Goal: Task Accomplishment & Management: Complete application form

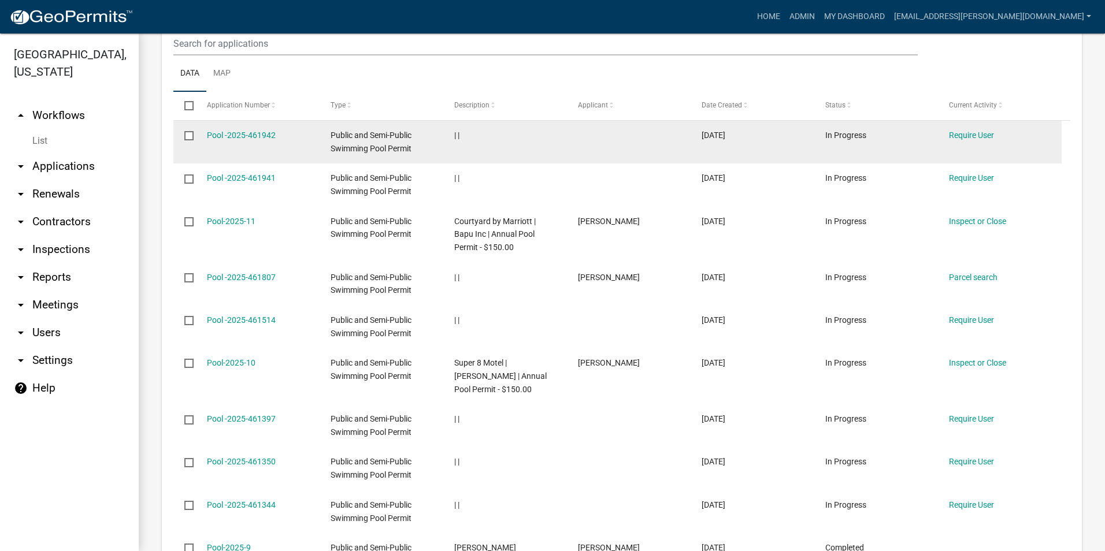
scroll to position [636, 0]
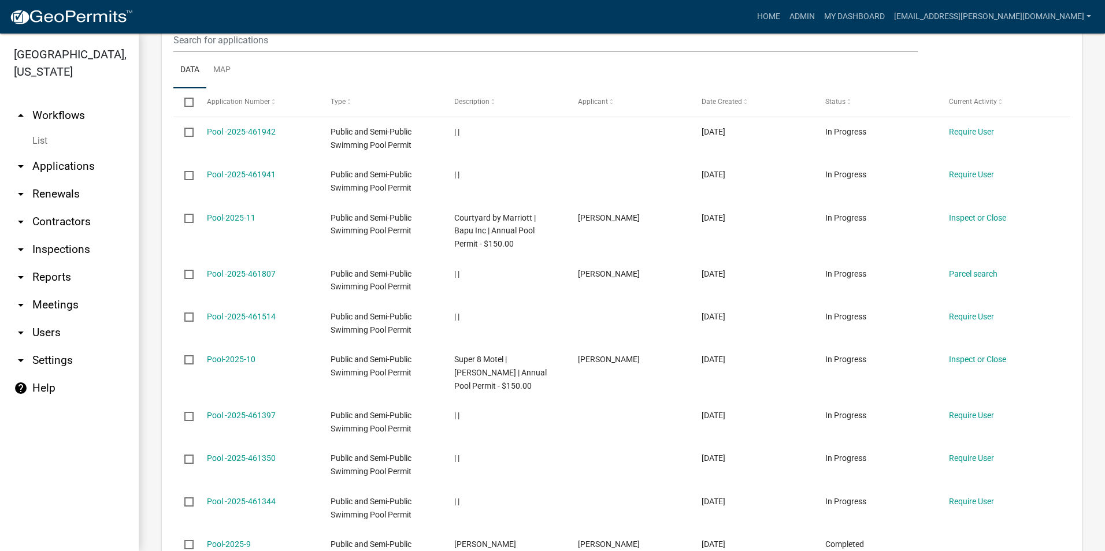
click at [26, 117] on icon "arrow_drop_up" at bounding box center [21, 116] width 14 height 14
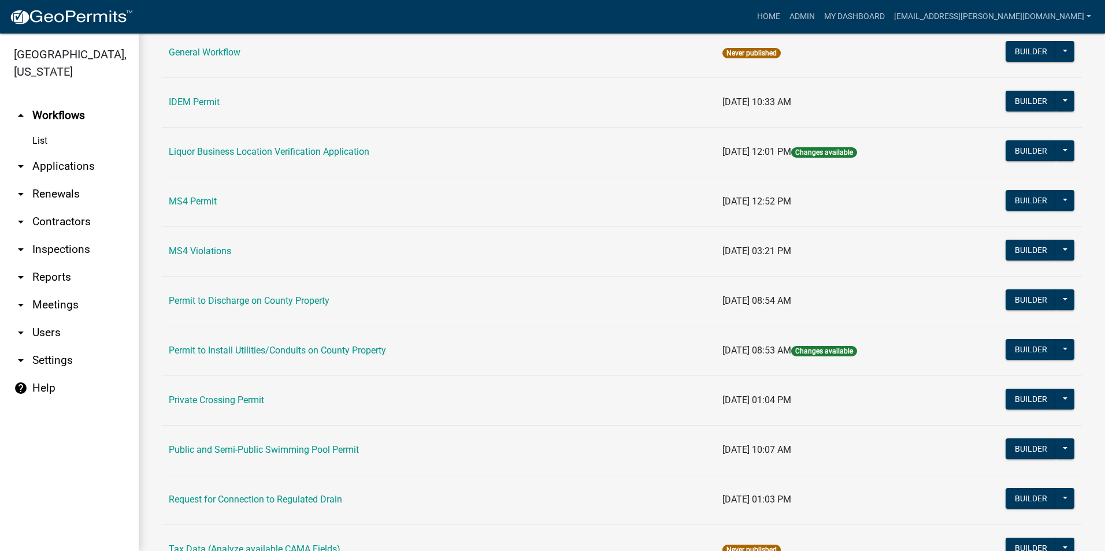
scroll to position [923, 0]
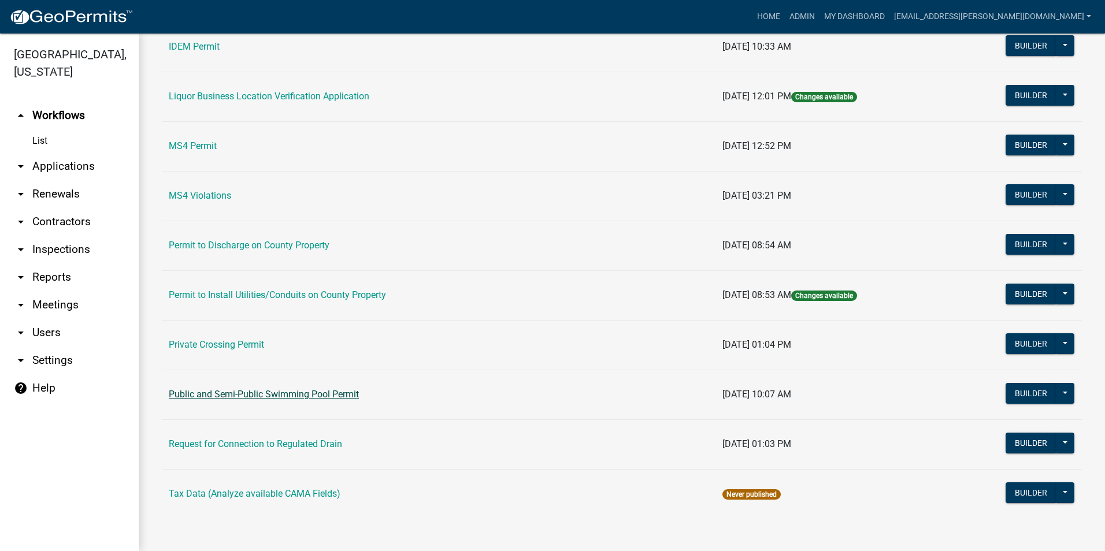
click at [310, 397] on link "Public and Semi-Public Swimming Pool Permit" at bounding box center [264, 394] width 190 height 11
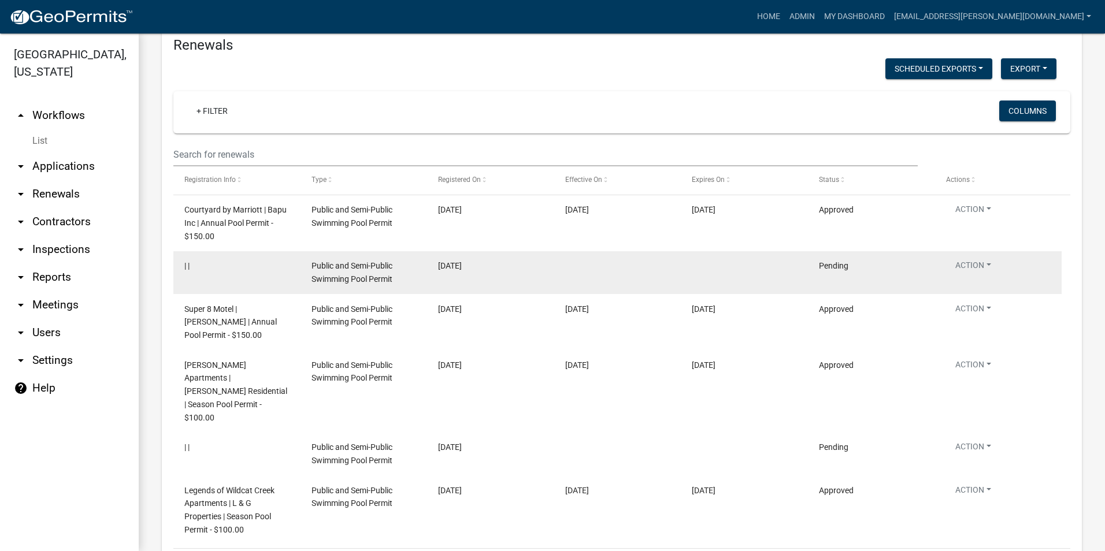
scroll to position [1360, 0]
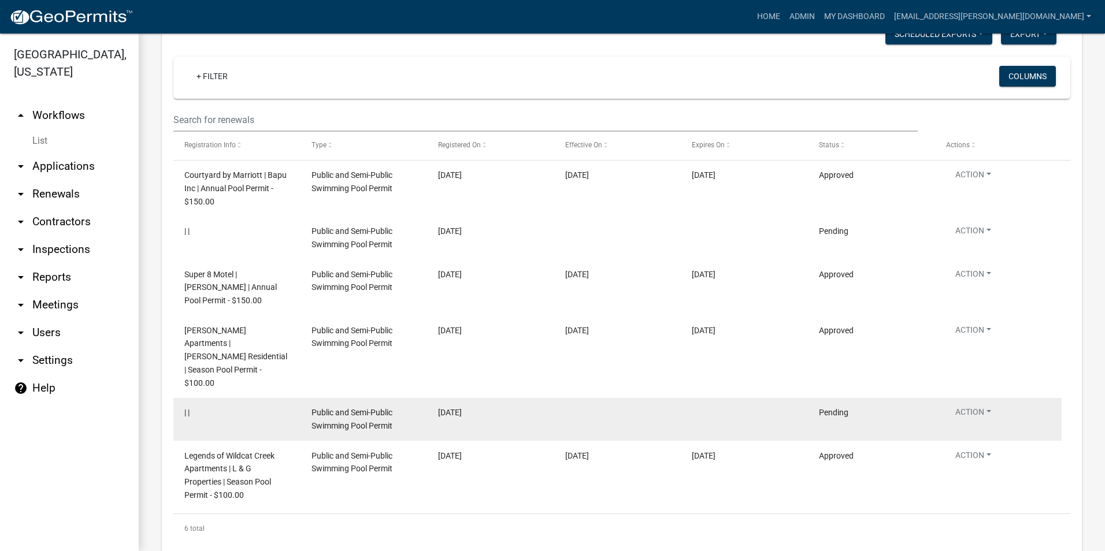
click at [354, 408] on span "Public and Semi-Public Swimming Pool Permit" at bounding box center [351, 419] width 81 height 23
click at [186, 408] on span "| |" at bounding box center [186, 412] width 5 height 9
click at [988, 185] on button "Action" at bounding box center [973, 177] width 54 height 17
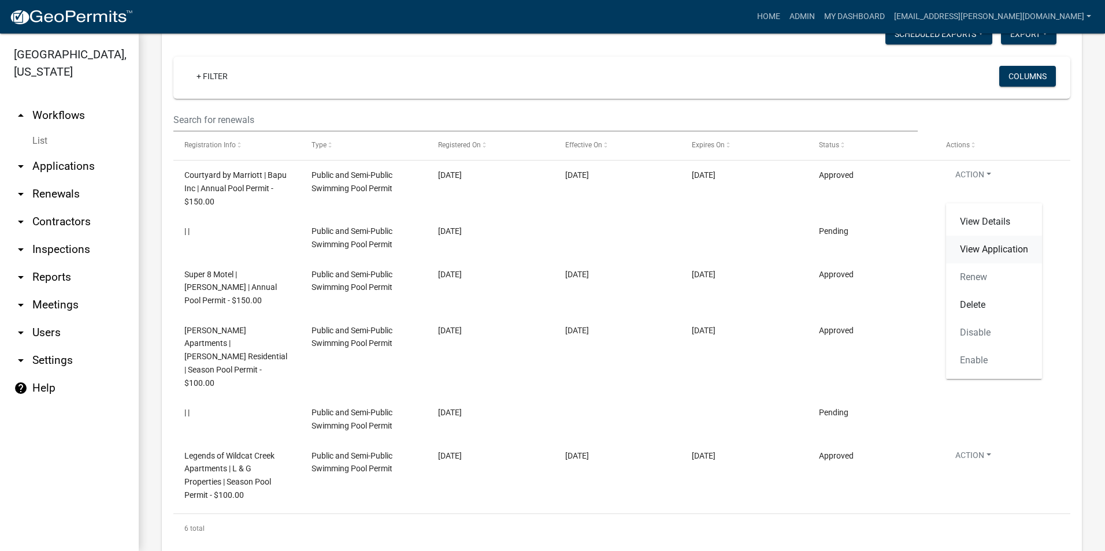
click at [998, 249] on link "View Application" at bounding box center [994, 250] width 96 height 28
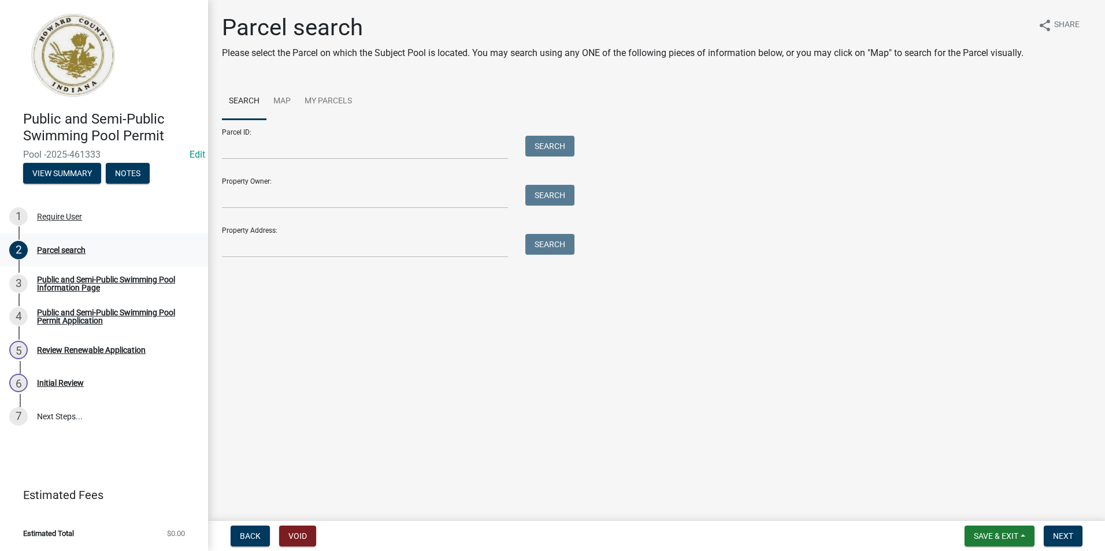
click at [49, 253] on div "Parcel search" at bounding box center [61, 250] width 49 height 8
click at [53, 218] on div "Require User" at bounding box center [59, 217] width 45 height 8
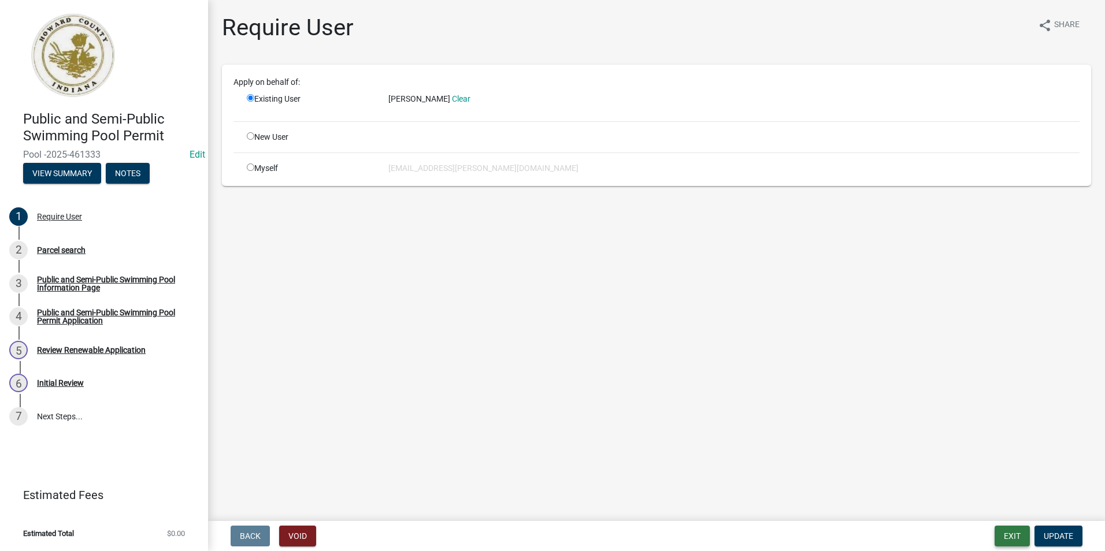
click at [1022, 534] on button "Exit" at bounding box center [1011, 536] width 35 height 21
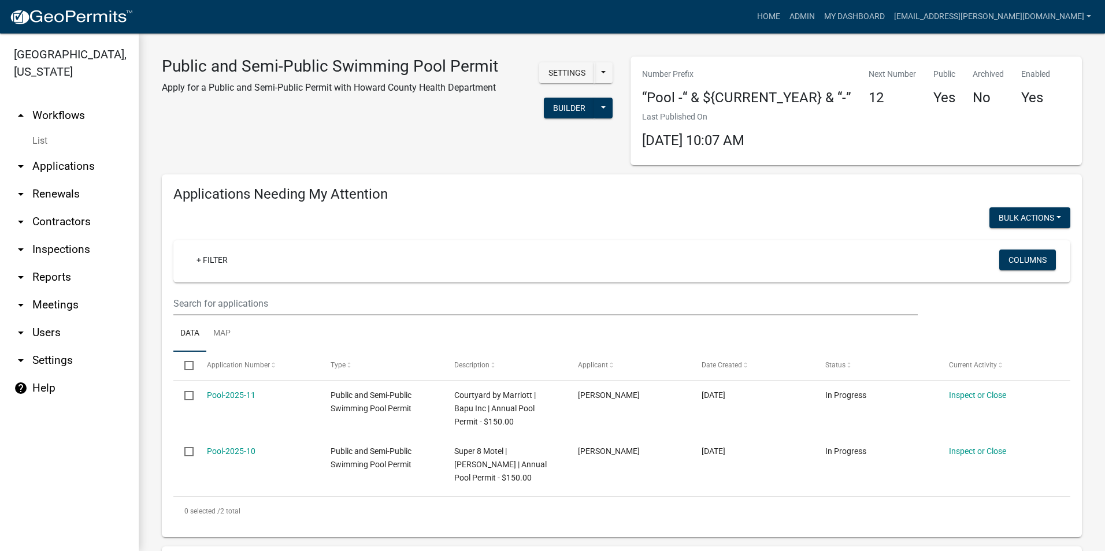
click at [15, 109] on icon "arrow_drop_up" at bounding box center [21, 116] width 14 height 14
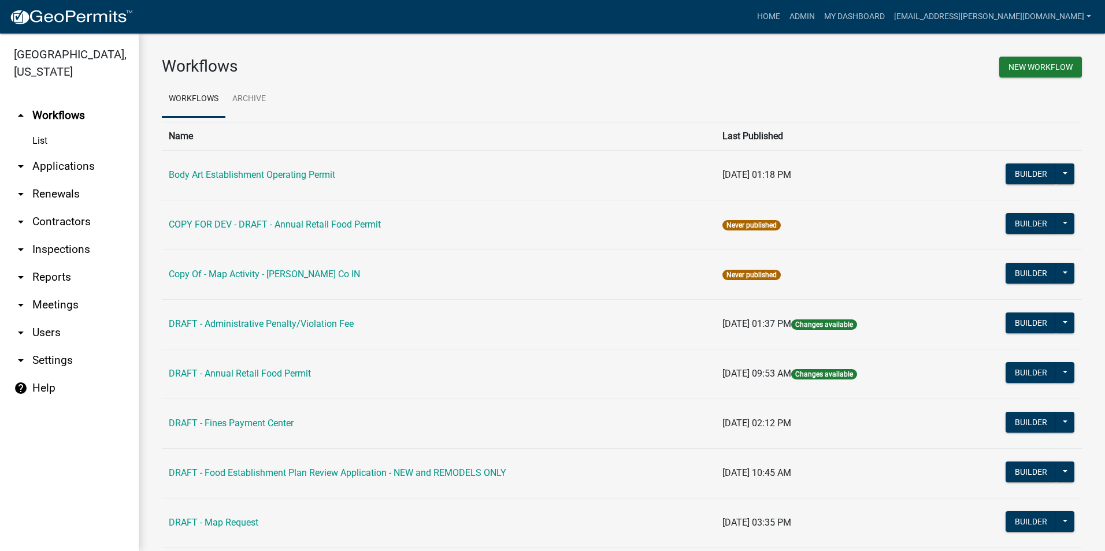
click at [63, 164] on link "arrow_drop_down Applications" at bounding box center [69, 167] width 139 height 28
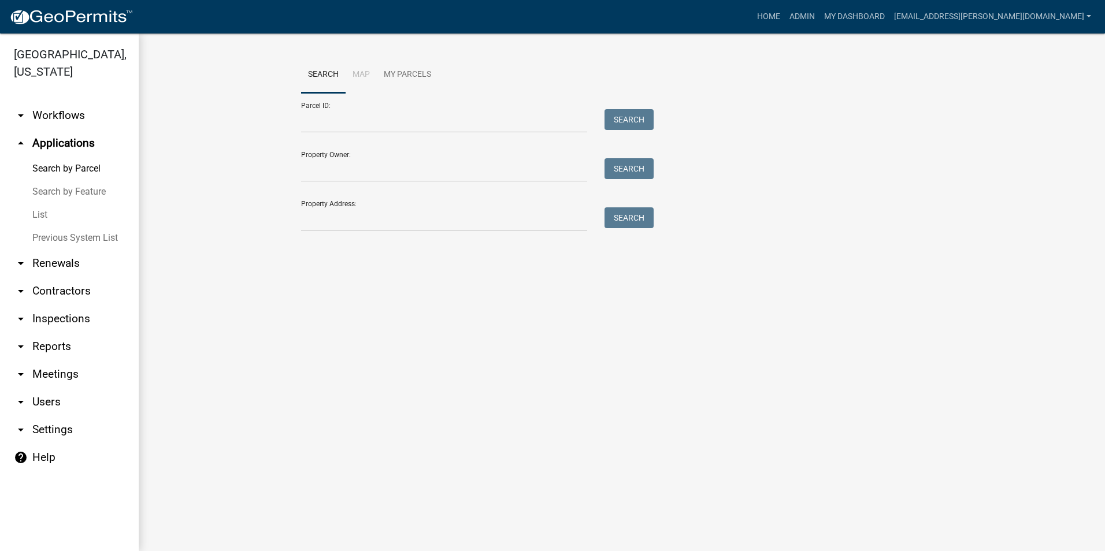
click at [23, 140] on icon "arrow_drop_up" at bounding box center [21, 143] width 14 height 14
click at [25, 115] on icon "arrow_drop_down" at bounding box center [21, 116] width 14 height 14
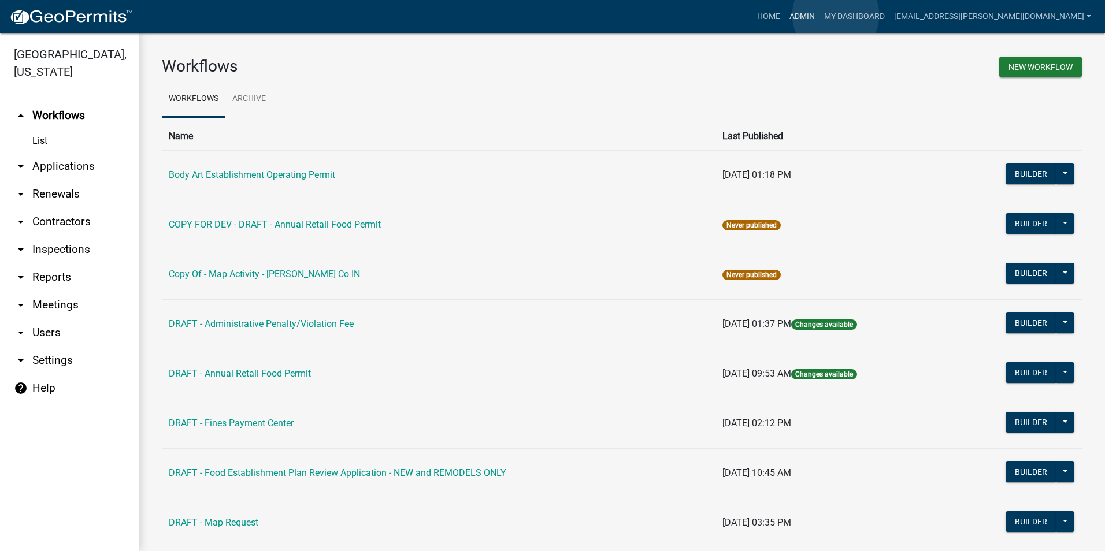
click at [819, 15] on link "Admin" at bounding box center [802, 17] width 35 height 22
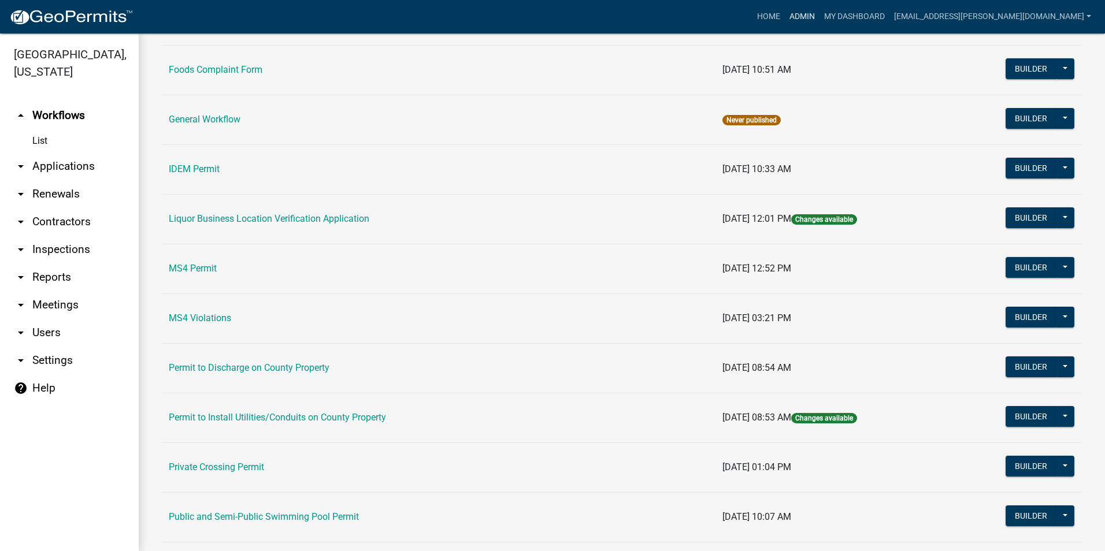
scroll to position [923, 0]
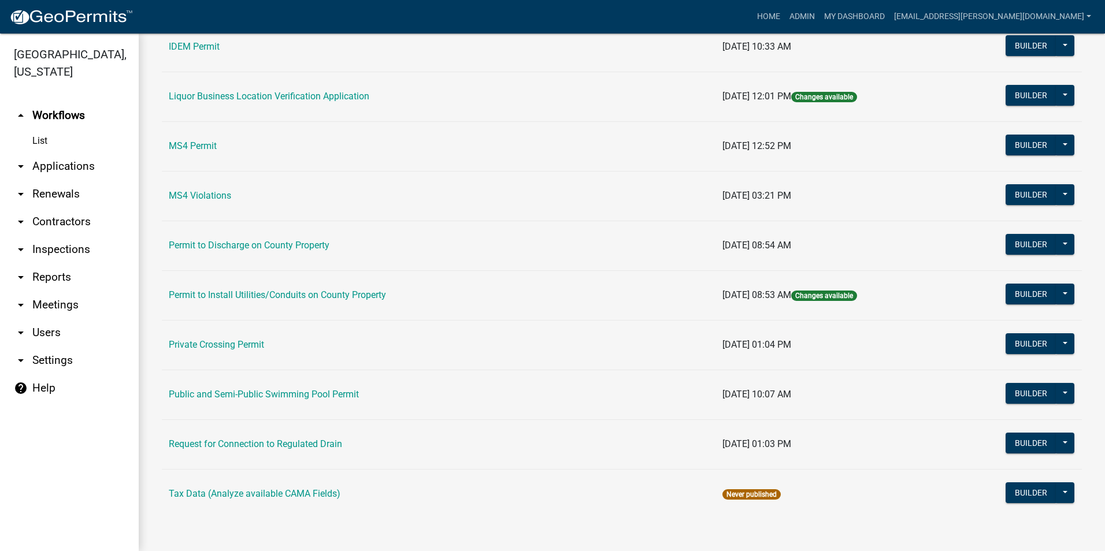
drag, startPoint x: 265, startPoint y: 398, endPoint x: 258, endPoint y: 397, distance: 7.0
click at [266, 400] on link "Public and Semi-Public Swimming Pool Permit" at bounding box center [264, 394] width 190 height 11
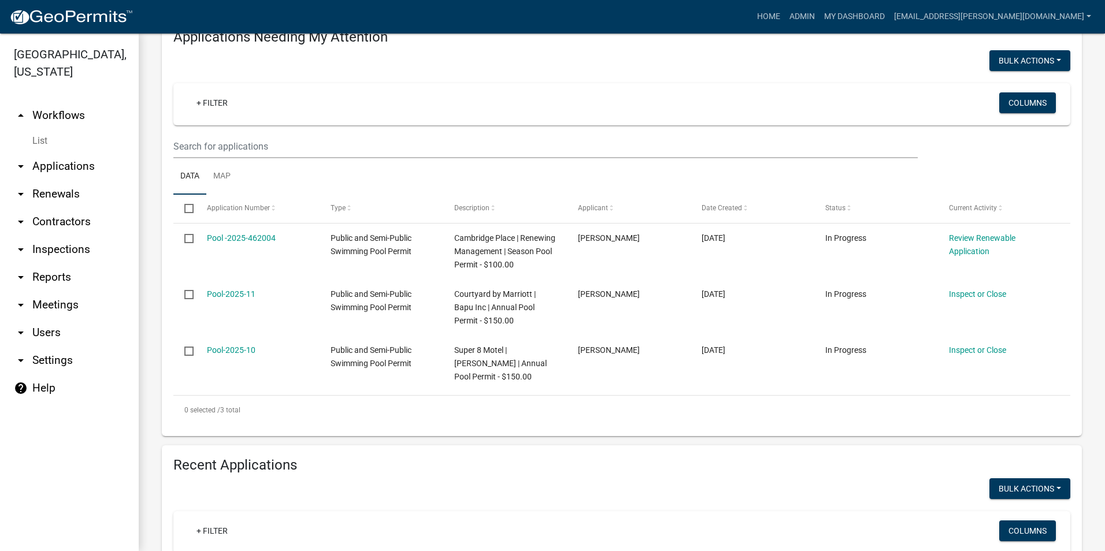
scroll to position [173, 0]
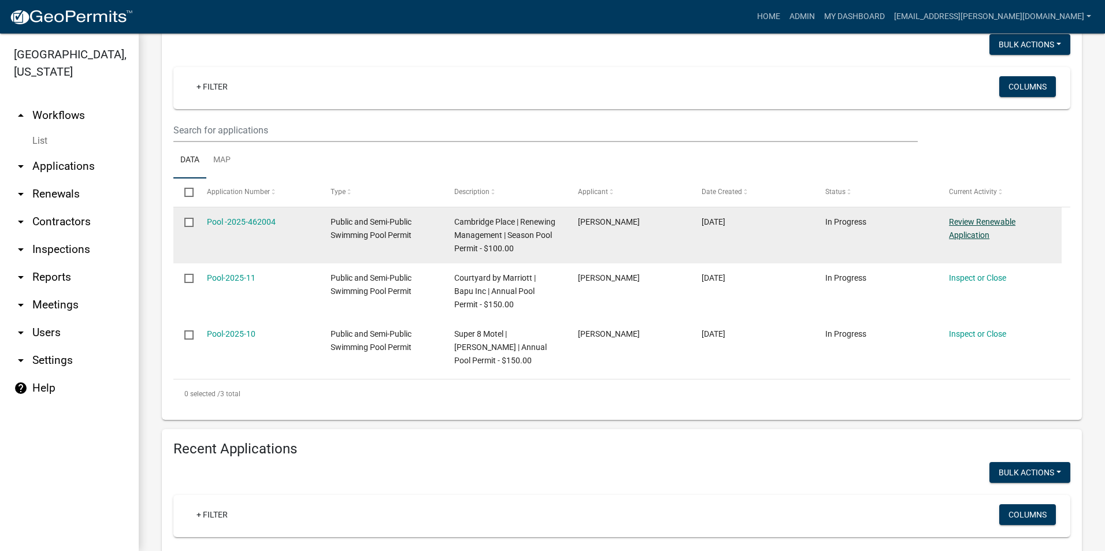
click at [1002, 220] on link "Review Renewable Application" at bounding box center [982, 228] width 66 height 23
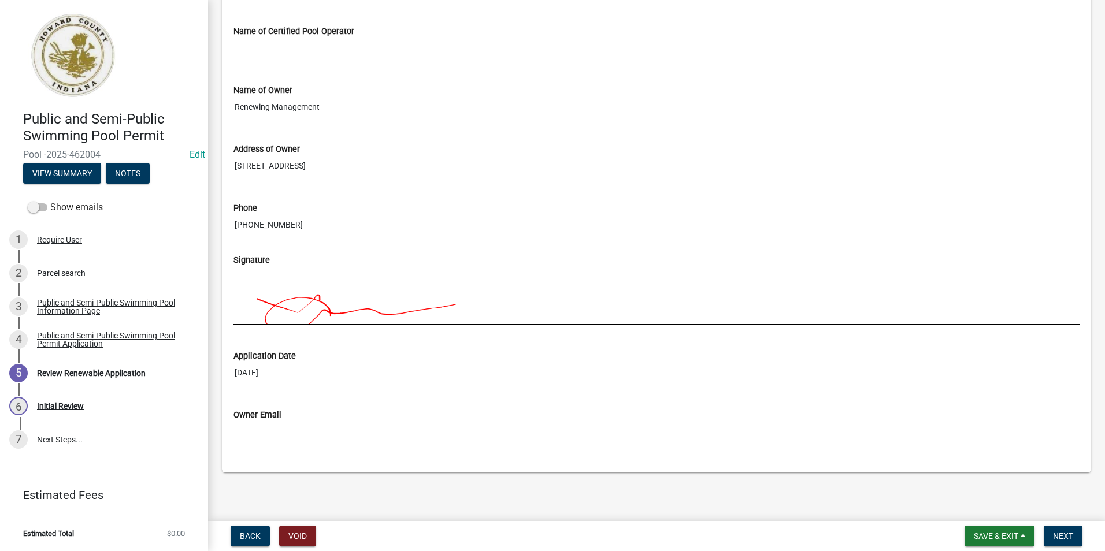
scroll to position [926, 0]
click at [1066, 539] on span "Next" at bounding box center [1063, 536] width 20 height 9
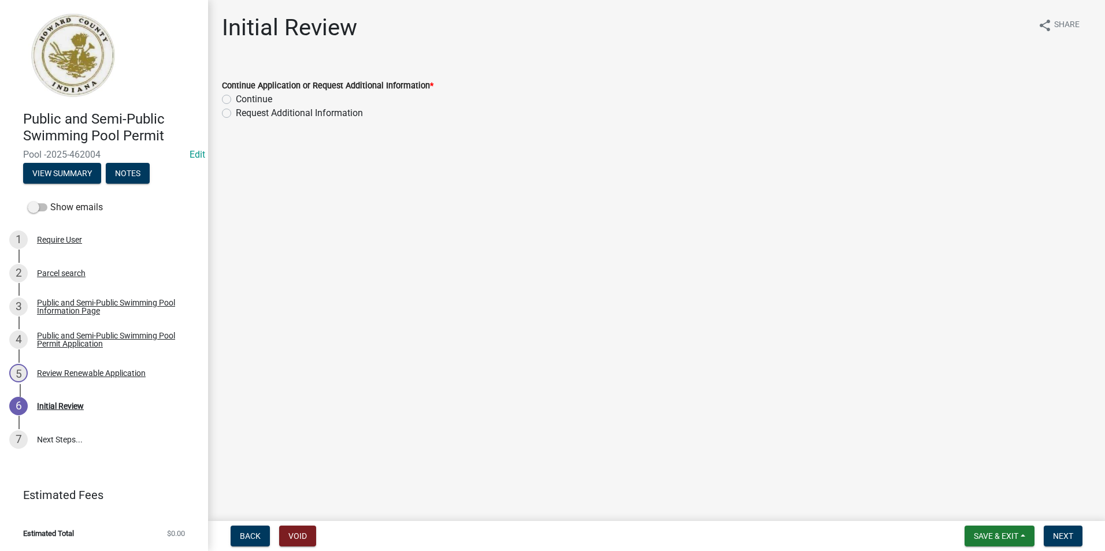
click at [231, 100] on div "Continue" at bounding box center [656, 99] width 869 height 14
click at [236, 100] on label "Continue" at bounding box center [254, 99] width 36 height 14
click at [236, 100] on input "Continue" at bounding box center [240, 96] width 8 height 8
radio input "true"
click at [1068, 537] on span "Next" at bounding box center [1063, 536] width 20 height 9
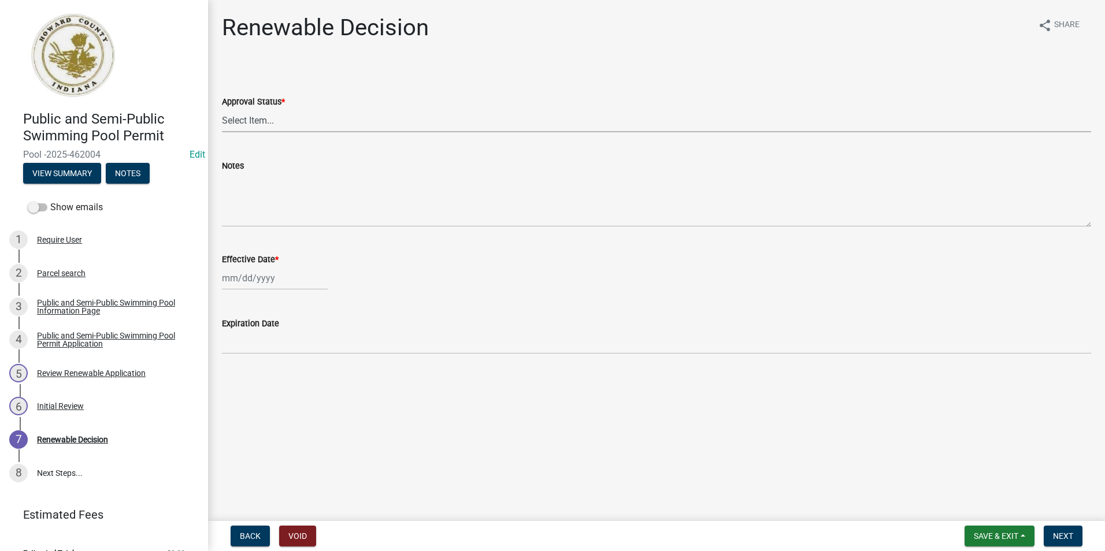
click at [287, 121] on select "Select Item... Approved Denied" at bounding box center [656, 121] width 869 height 24
click at [222, 109] on select "Select Item... Approved Denied" at bounding box center [656, 121] width 869 height 24
select select "6cfd4193-1f57-4c7e-a5e5-f68c9e85a162"
click at [255, 281] on div at bounding box center [275, 278] width 106 height 24
select select "8"
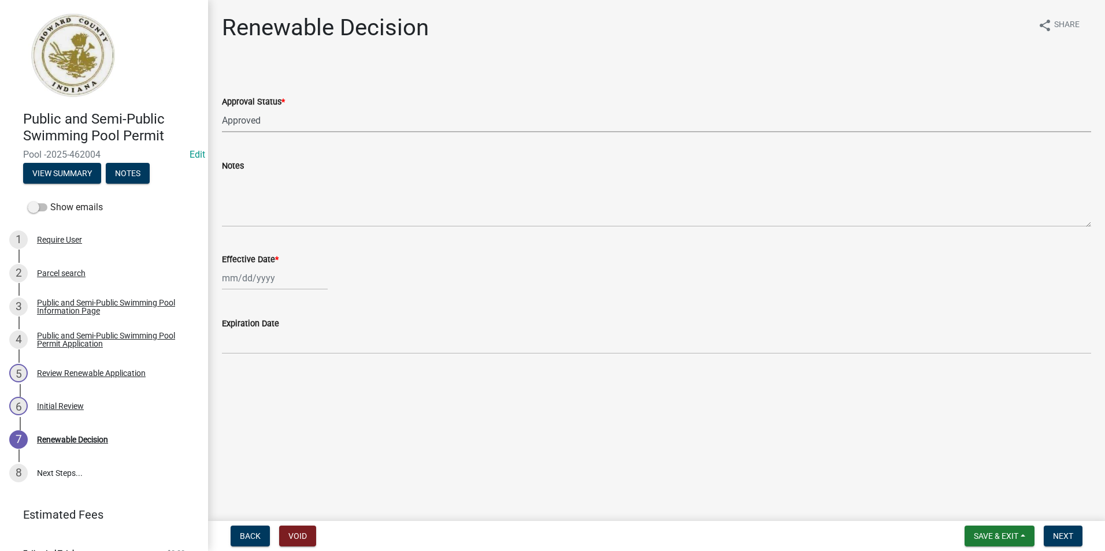
select select "2025"
click at [236, 380] on div "11" at bounding box center [233, 376] width 18 height 18
type input "[DATE]"
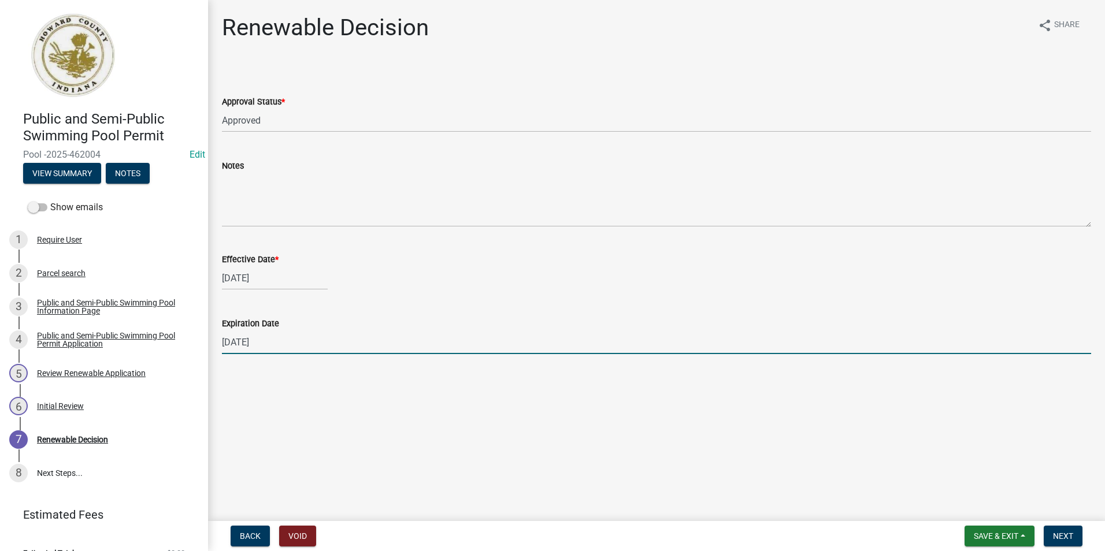
drag, startPoint x: 246, startPoint y: 343, endPoint x: 205, endPoint y: 341, distance: 40.5
click at [205, 341] on div "Public and Semi-Public Swimming Pool Permit Pool -2025-462004 Edit View Summary…" at bounding box center [552, 275] width 1105 height 551
type input "10/01/2025"
click at [508, 441] on main "Renewable Decision share Share Approval Status * Select Item... Approved Denied…" at bounding box center [656, 258] width 897 height 517
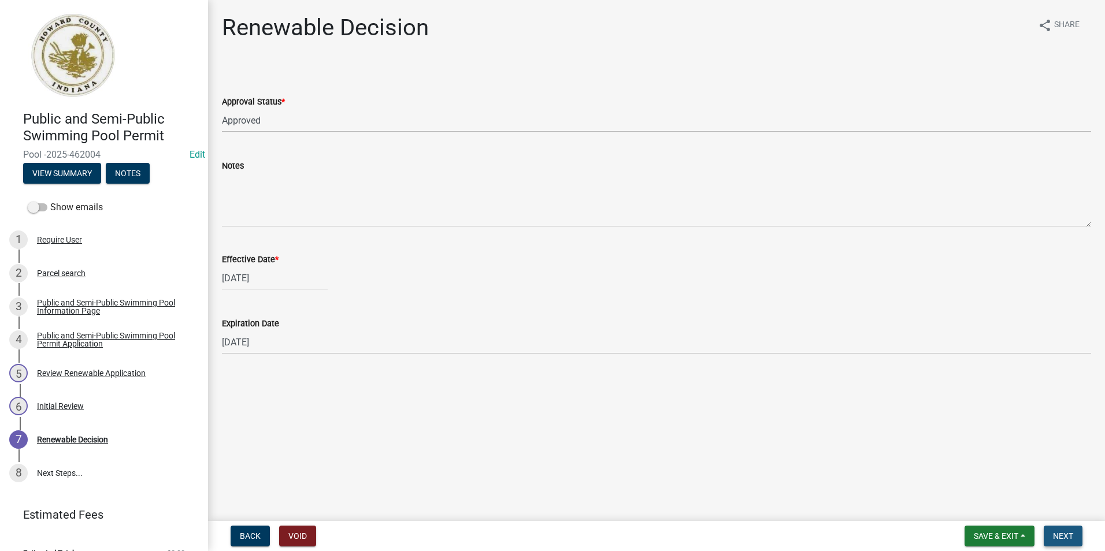
click at [1066, 532] on span "Next" at bounding box center [1063, 536] width 20 height 9
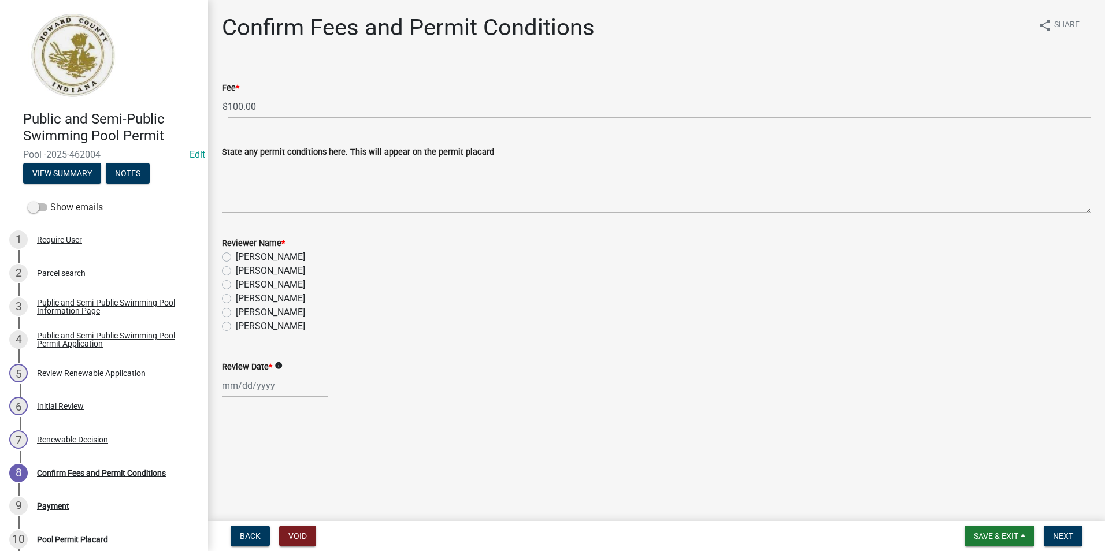
click at [236, 326] on label "Abby Matlock" at bounding box center [270, 327] width 69 height 14
click at [236, 326] on input "Abby Matlock" at bounding box center [240, 324] width 8 height 8
radio input "true"
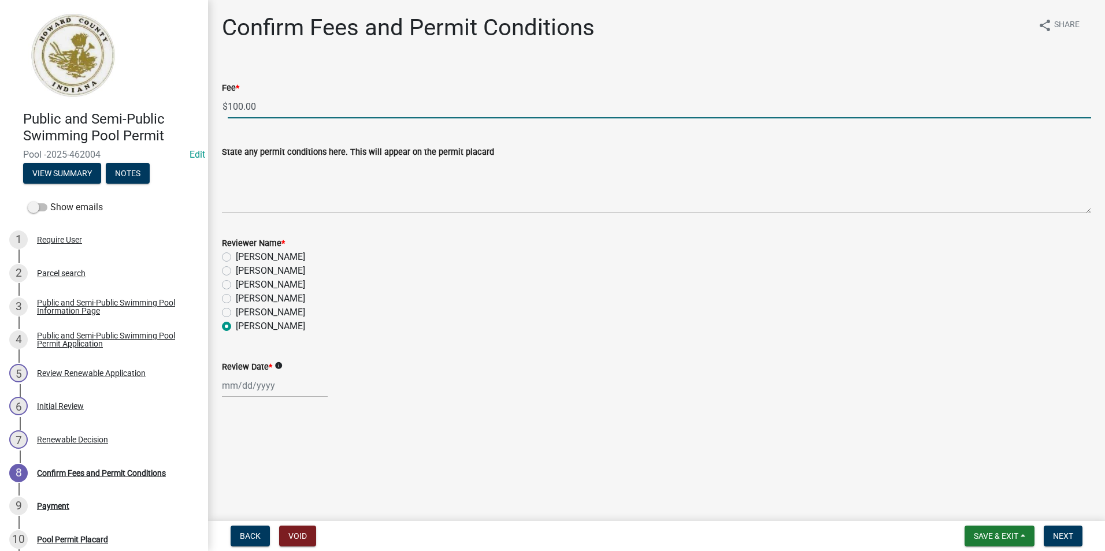
drag, startPoint x: 265, startPoint y: 106, endPoint x: 187, endPoint y: 106, distance: 78.0
click at [187, 106] on div "Public and Semi-Public Swimming Pool Permit Pool -2025-462004 Edit View Summary…" at bounding box center [552, 275] width 1105 height 551
type input "0"
click at [261, 384] on div at bounding box center [275, 386] width 106 height 24
select select "8"
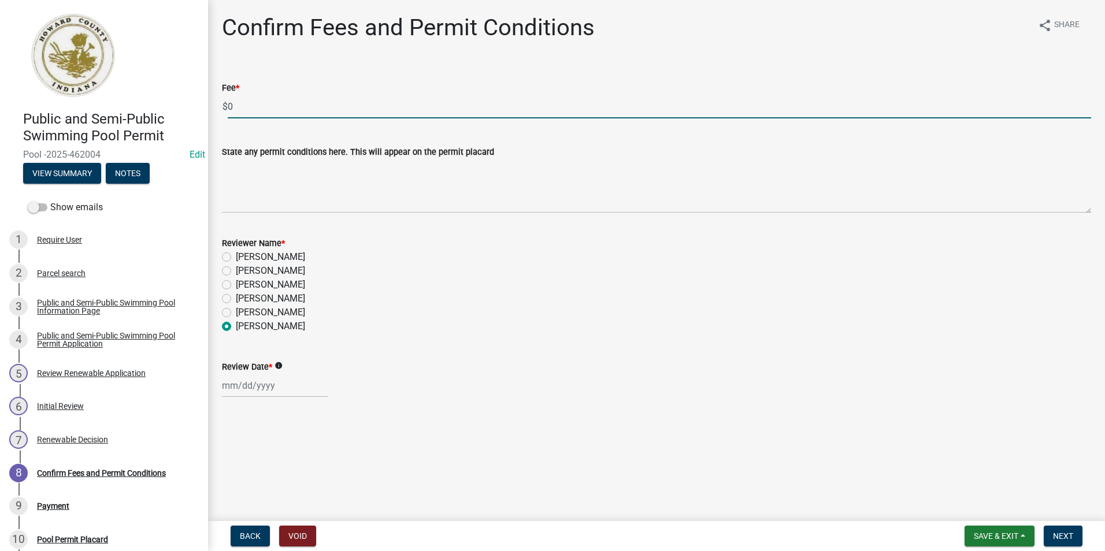
select select "2025"
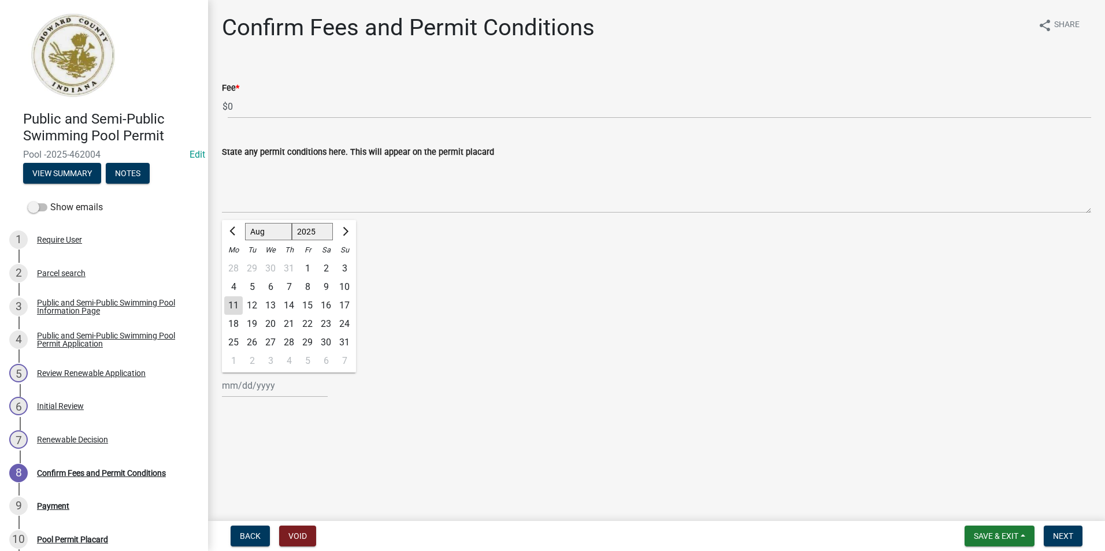
click at [239, 300] on div "11" at bounding box center [233, 305] width 18 height 18
type input "[DATE]"
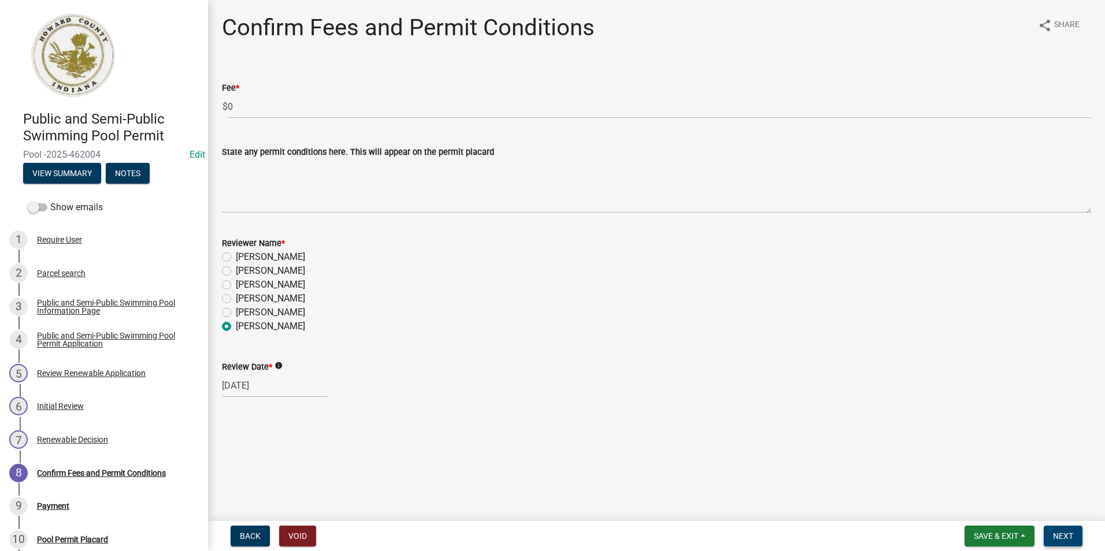
click at [1067, 538] on span "Next" at bounding box center [1063, 536] width 20 height 9
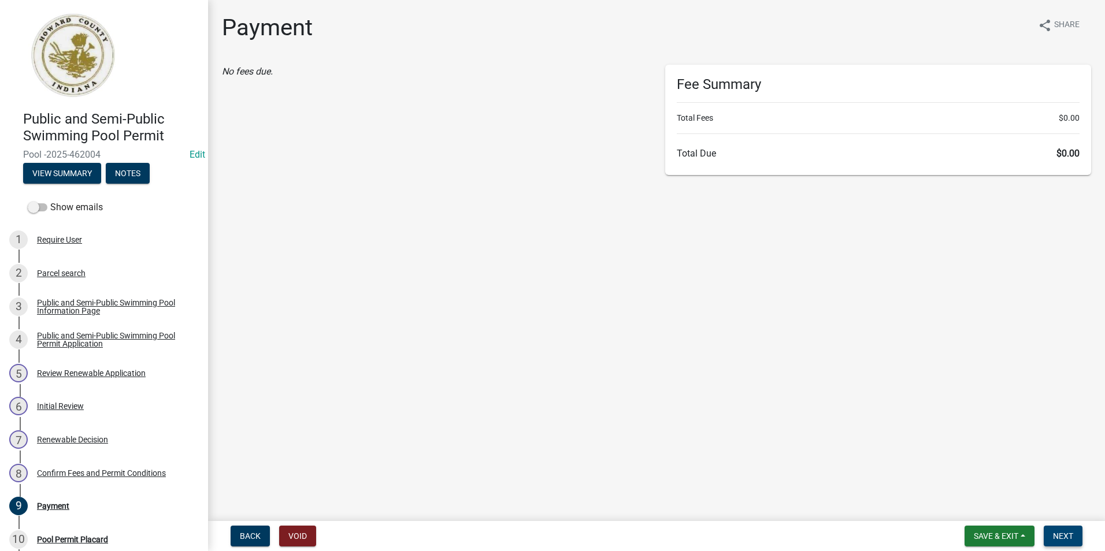
click at [1066, 540] on span "Next" at bounding box center [1063, 536] width 20 height 9
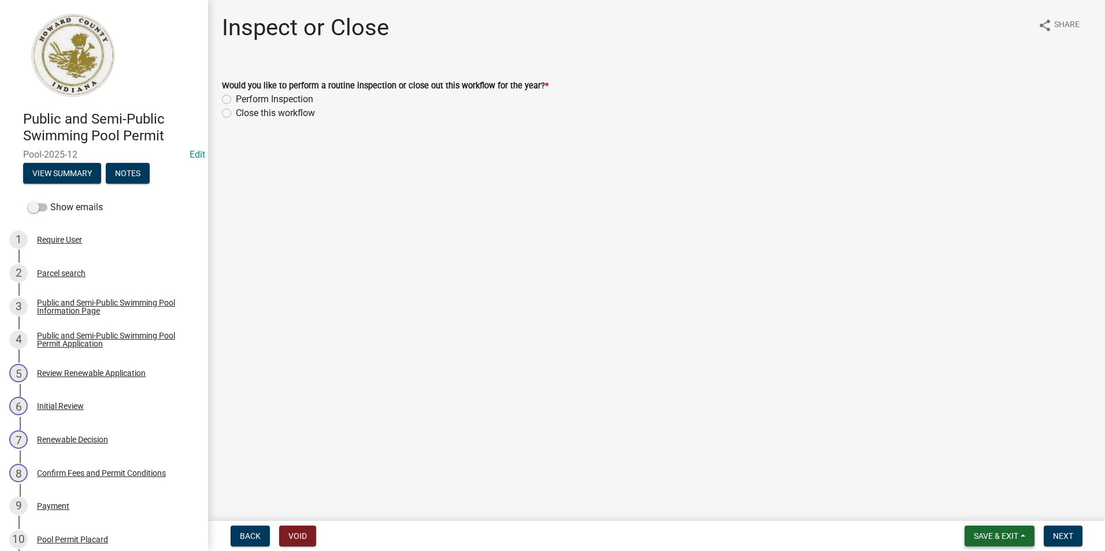
click at [990, 529] on button "Save & Exit" at bounding box center [999, 536] width 70 height 21
click at [979, 506] on button "Save & Exit" at bounding box center [988, 506] width 92 height 28
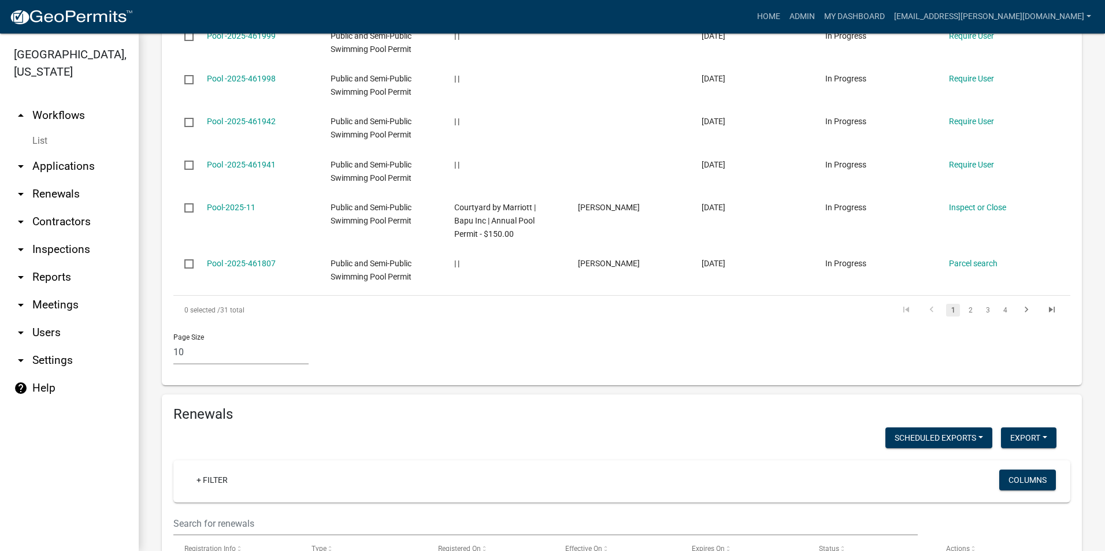
scroll to position [982, 0]
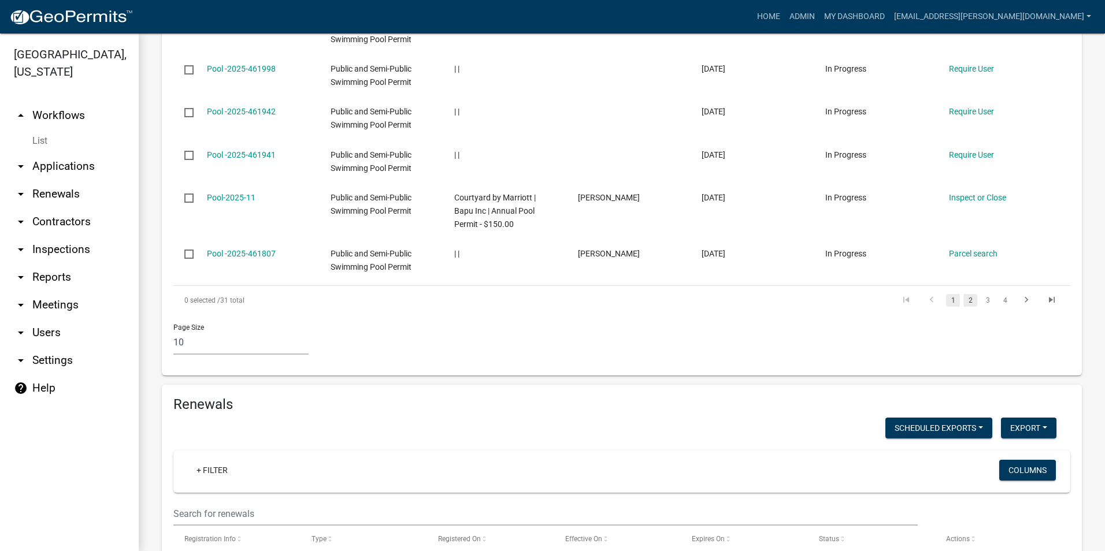
click at [963, 307] on link "2" at bounding box center [970, 300] width 14 height 13
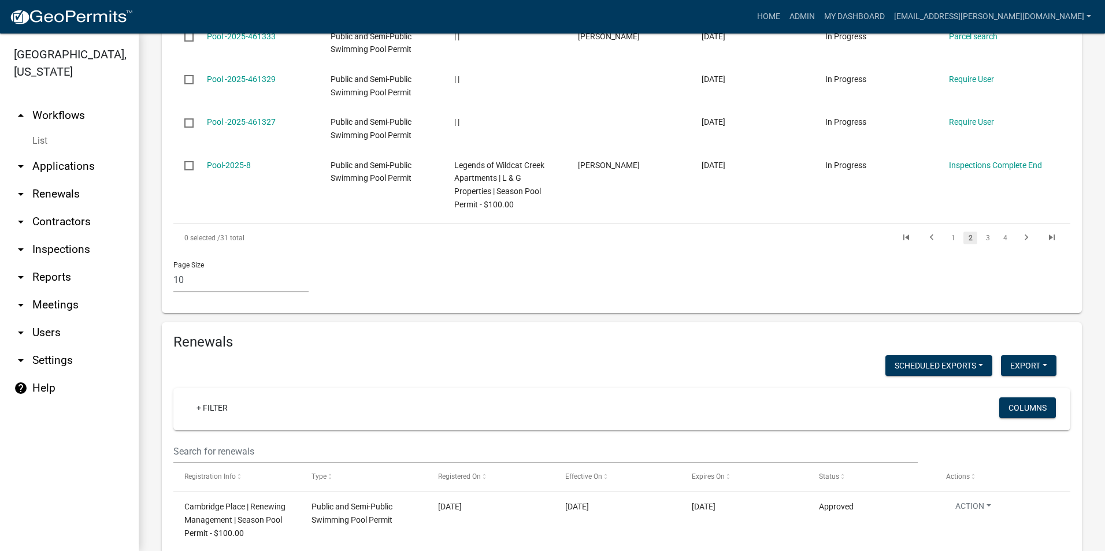
scroll to position [1098, 0]
click at [981, 244] on link "3" at bounding box center [988, 237] width 14 height 13
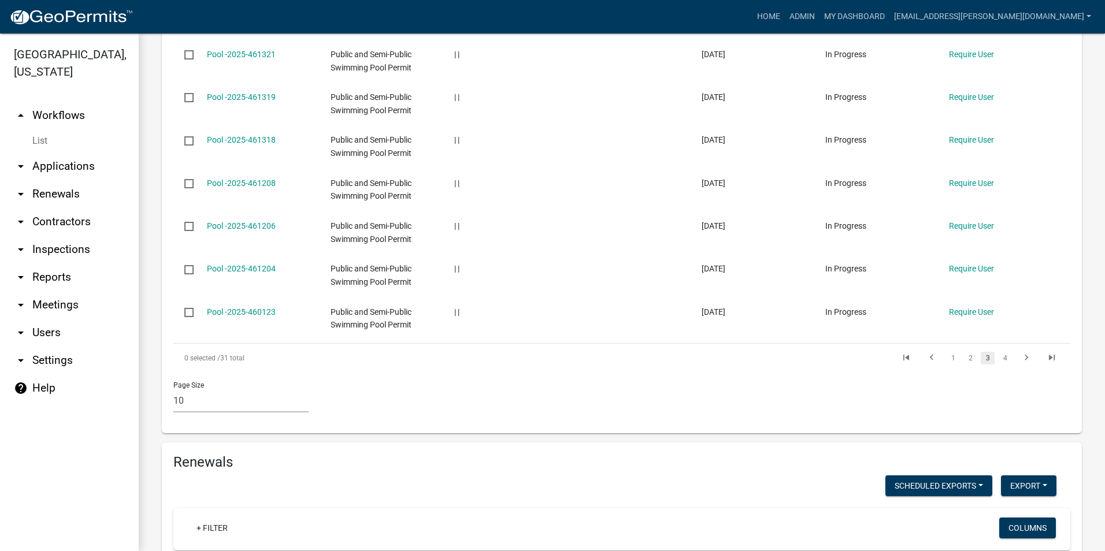
scroll to position [956, 0]
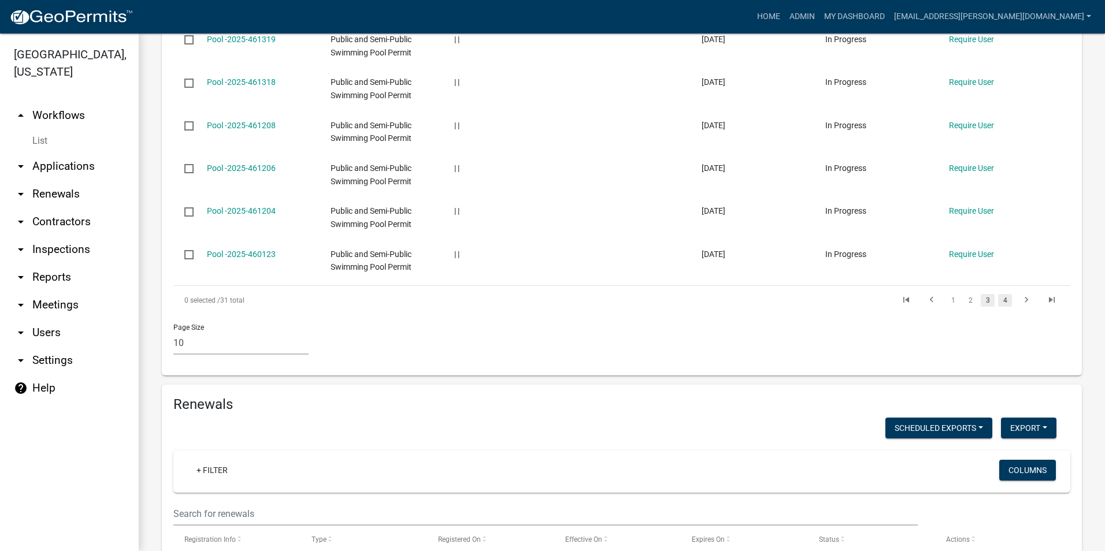
click at [998, 307] on link "4" at bounding box center [1005, 300] width 14 height 13
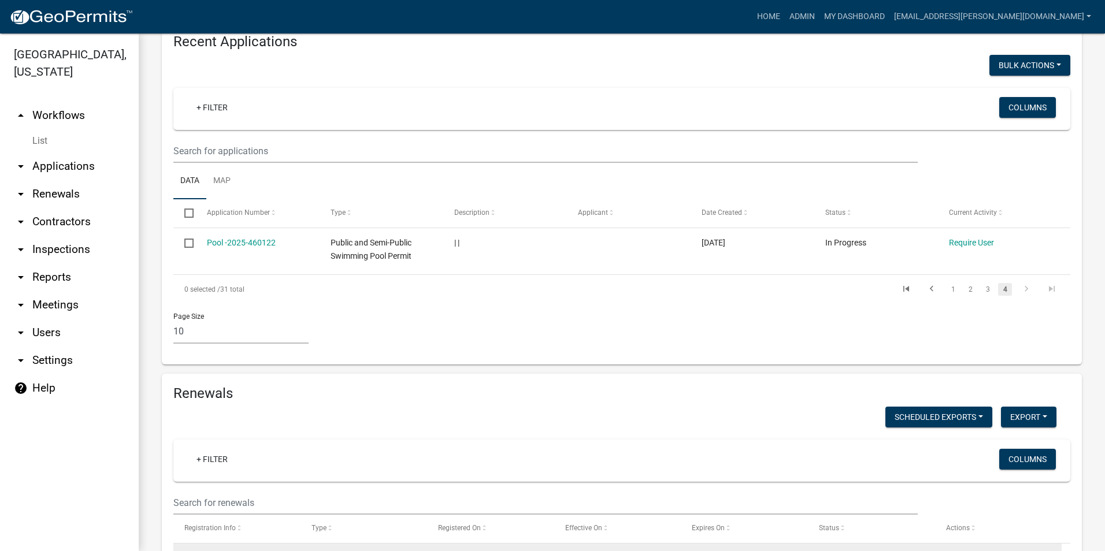
scroll to position [526, 0]
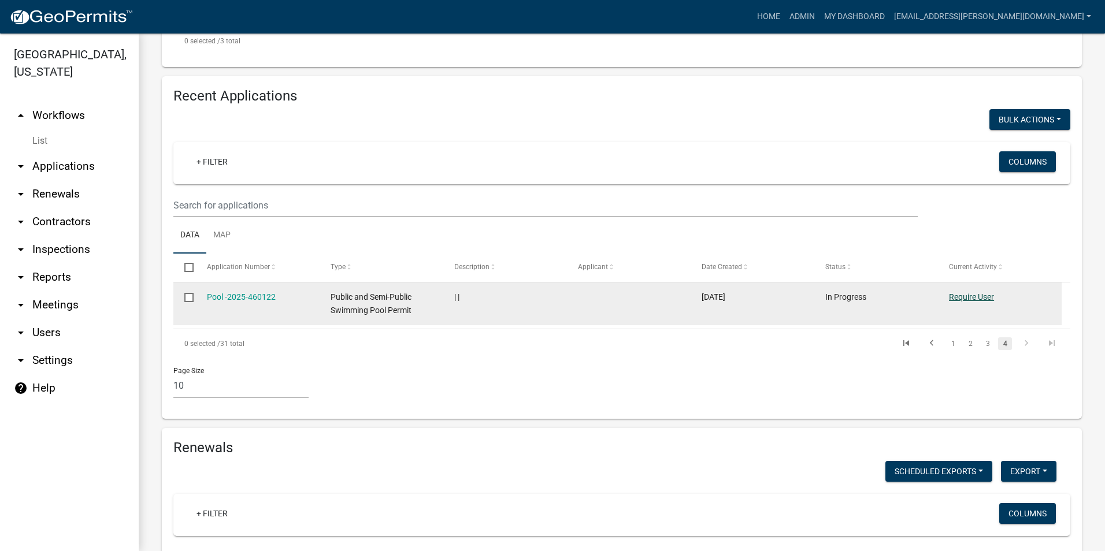
click at [967, 302] on link "Require User" at bounding box center [971, 296] width 45 height 9
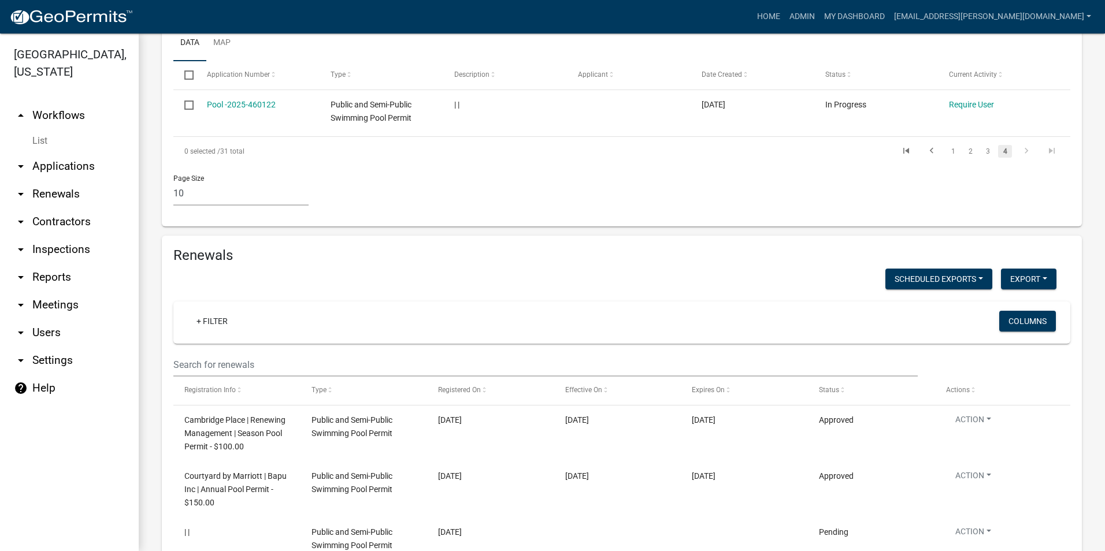
scroll to position [693, 0]
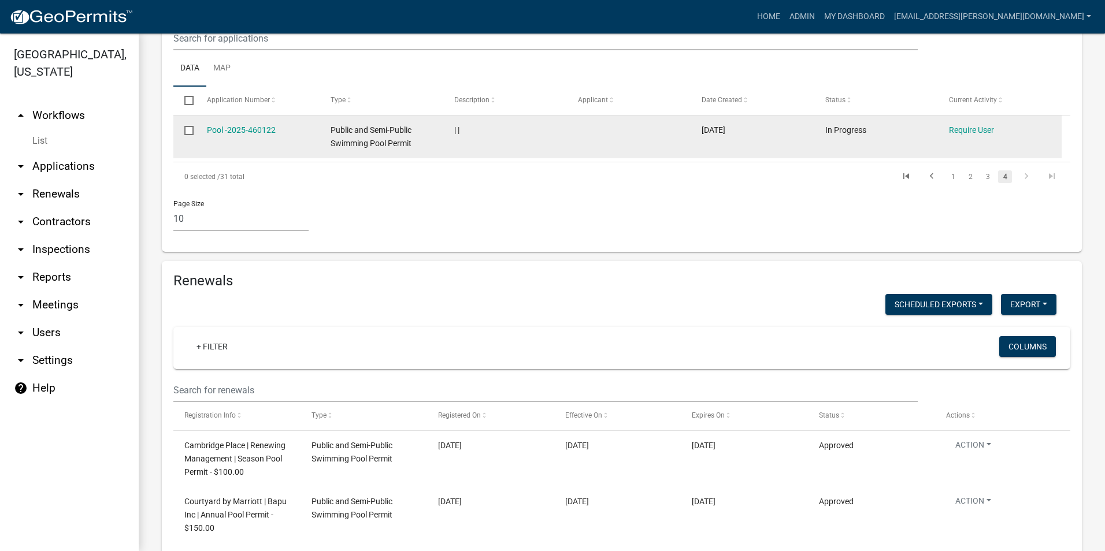
click at [190, 133] on input "checkbox" at bounding box center [188, 130] width 8 height 8
checkbox input "true"
drag, startPoint x: 1033, startPoint y: 156, endPoint x: 862, endPoint y: 179, distance: 173.1
click at [862, 158] on datatable-body-cell "In Progress" at bounding box center [876, 137] width 124 height 43
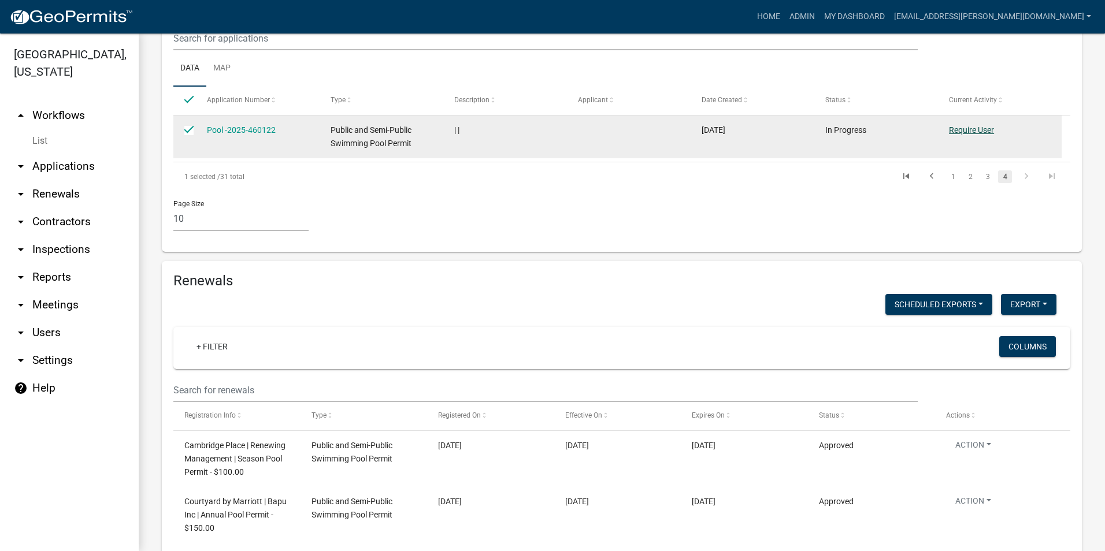
click at [964, 135] on link "Require User" at bounding box center [971, 129] width 45 height 9
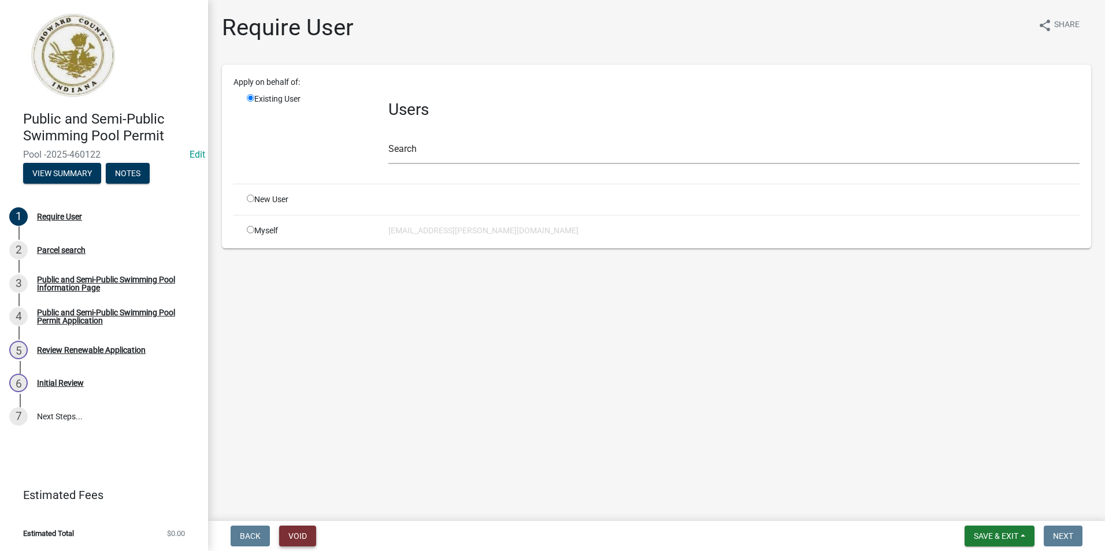
click at [305, 537] on button "Void" at bounding box center [297, 536] width 37 height 21
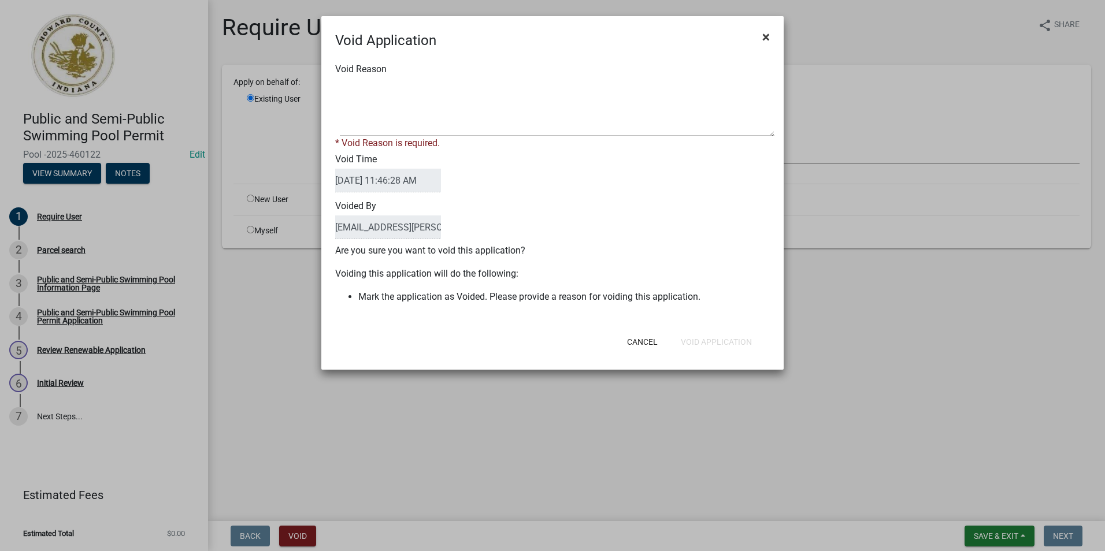
click at [764, 41] on span "×" at bounding box center [766, 37] width 8 height 16
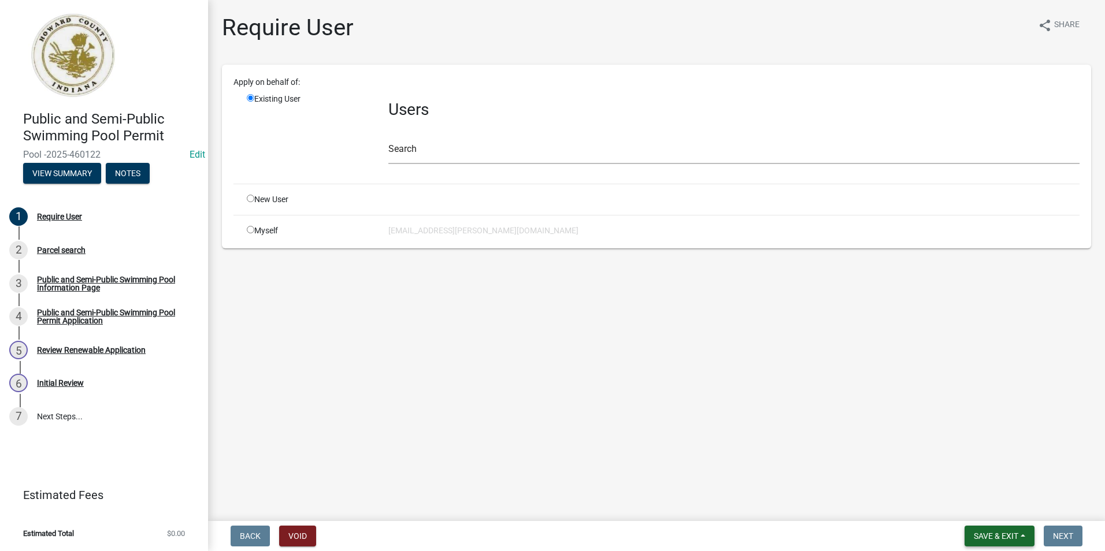
click at [1011, 539] on span "Save & Exit" at bounding box center [996, 536] width 44 height 9
click at [998, 508] on button "Save & Exit" at bounding box center [988, 506] width 92 height 28
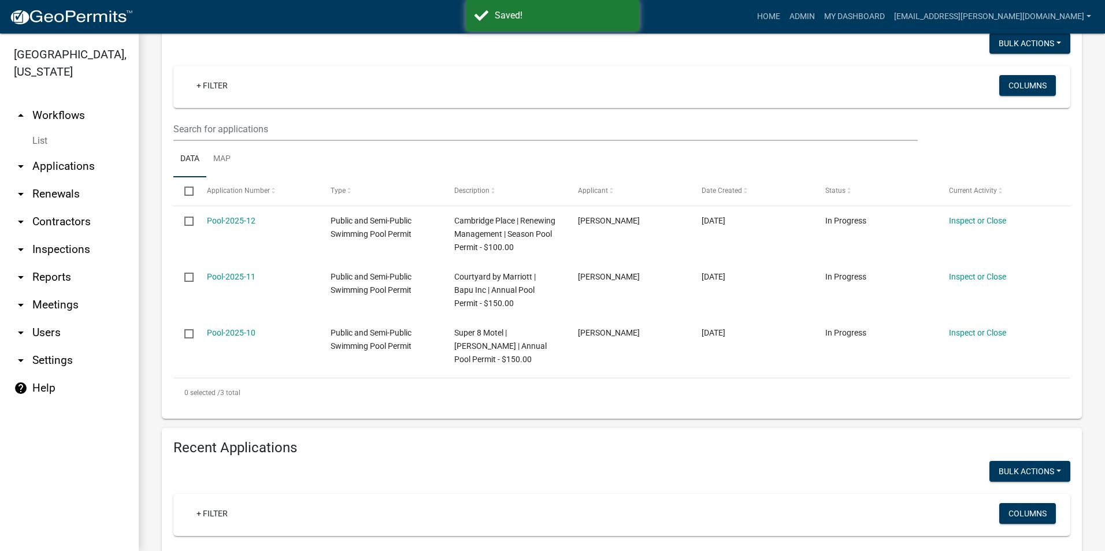
scroll to position [173, 0]
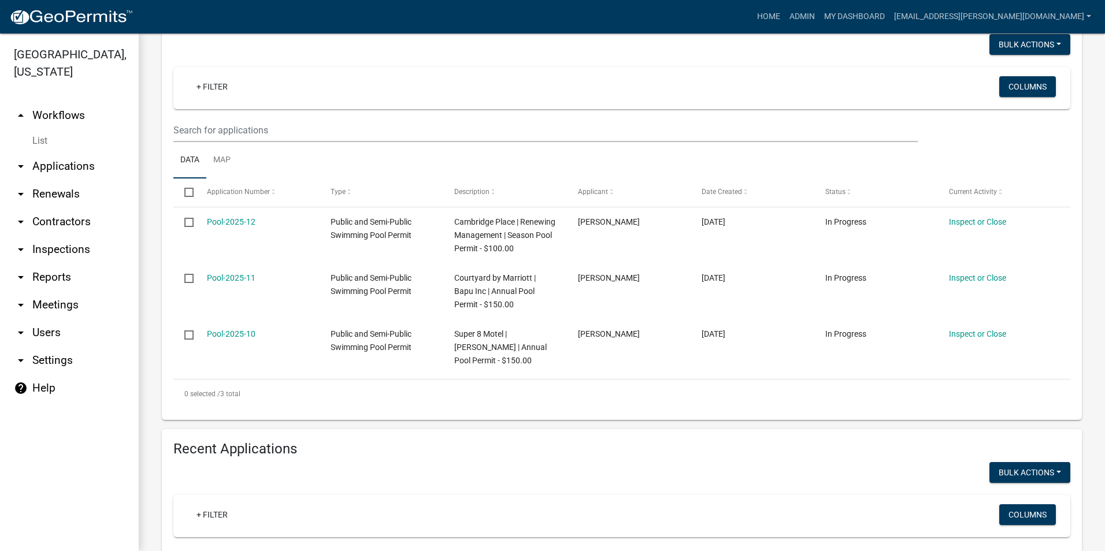
click at [20, 224] on icon "arrow_drop_down" at bounding box center [21, 222] width 14 height 14
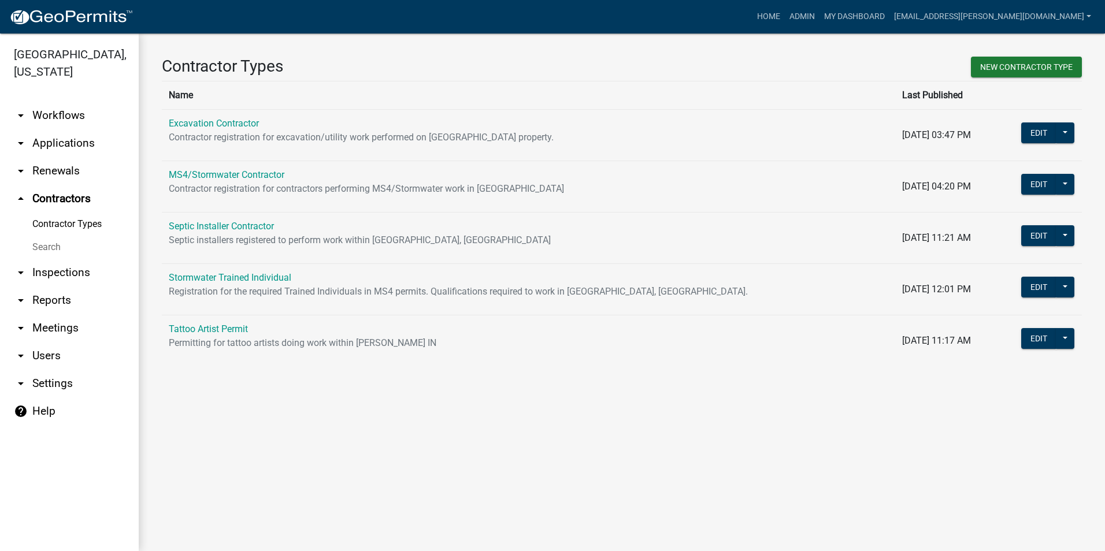
click at [23, 199] on icon "arrow_drop_up" at bounding box center [21, 199] width 14 height 14
click at [24, 171] on icon "arrow_drop_down" at bounding box center [21, 171] width 14 height 14
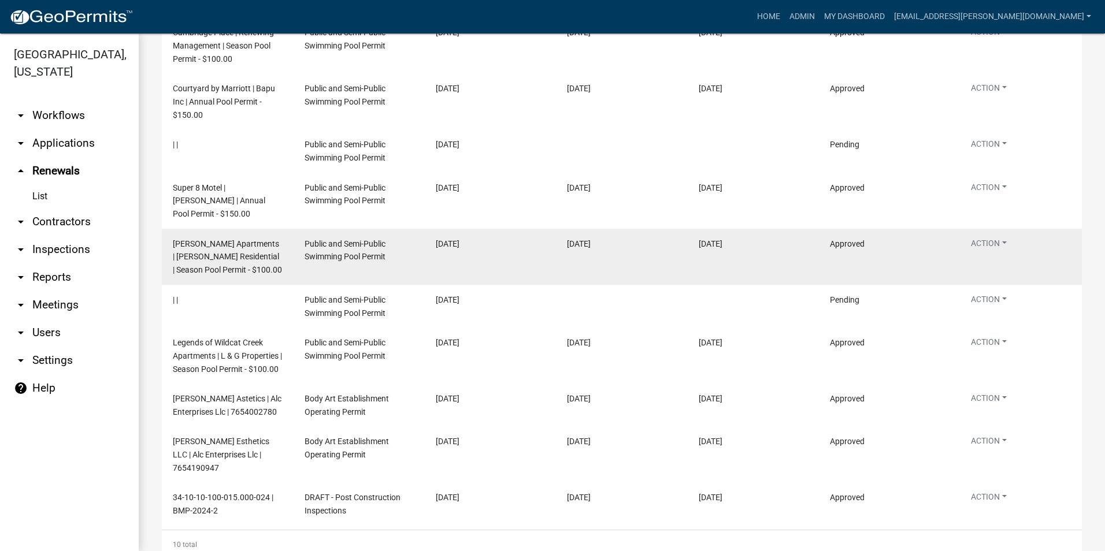
scroll to position [257, 0]
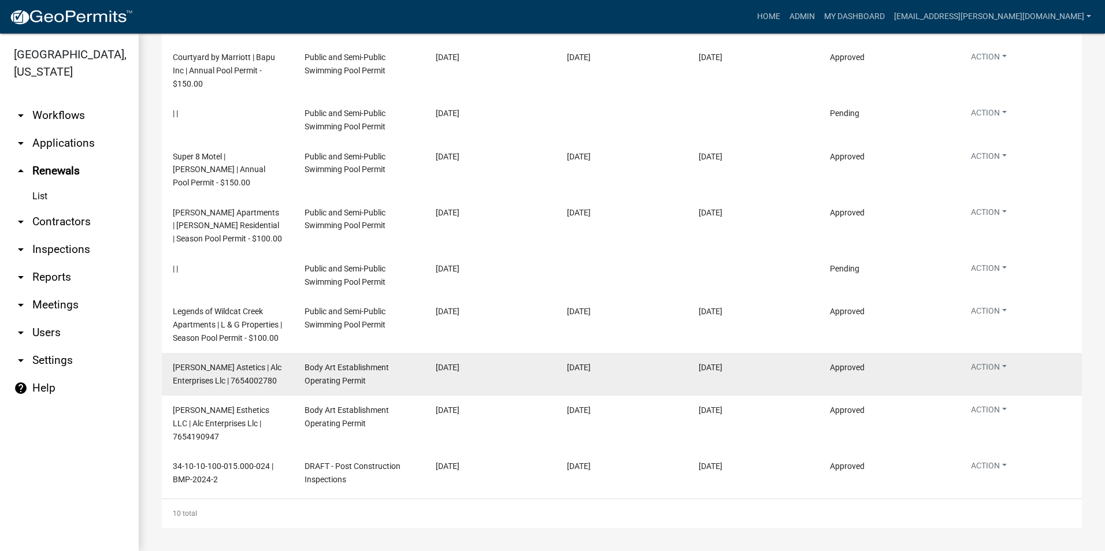
click at [258, 363] on span "Stephanie Gingerich Astetics | Alc Enterprises Llc | 7654002780" at bounding box center [227, 374] width 109 height 23
click at [992, 68] on button "Action" at bounding box center [989, 59] width 54 height 17
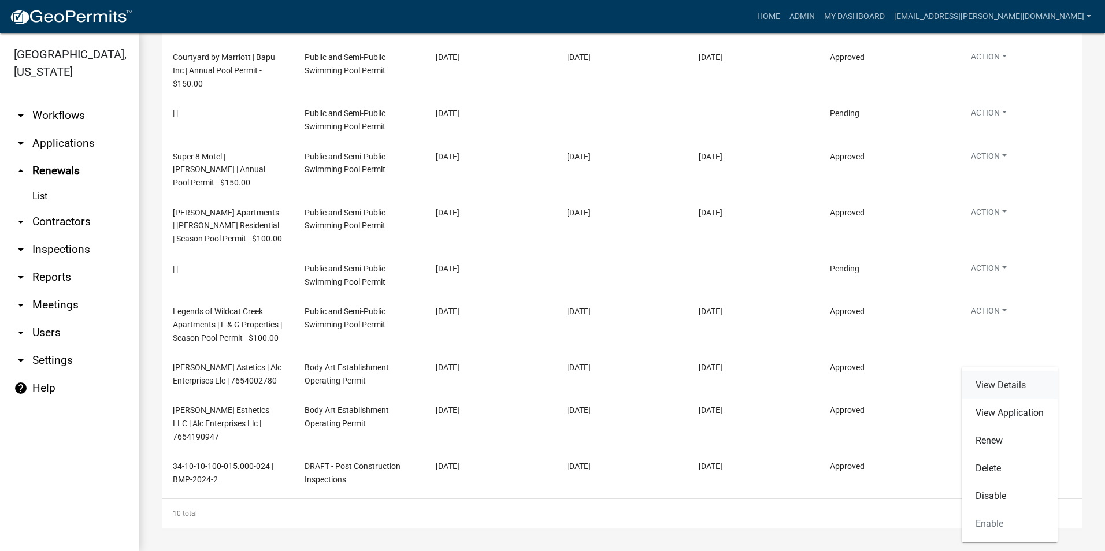
click at [1008, 384] on link "View Details" at bounding box center [1010, 386] width 96 height 28
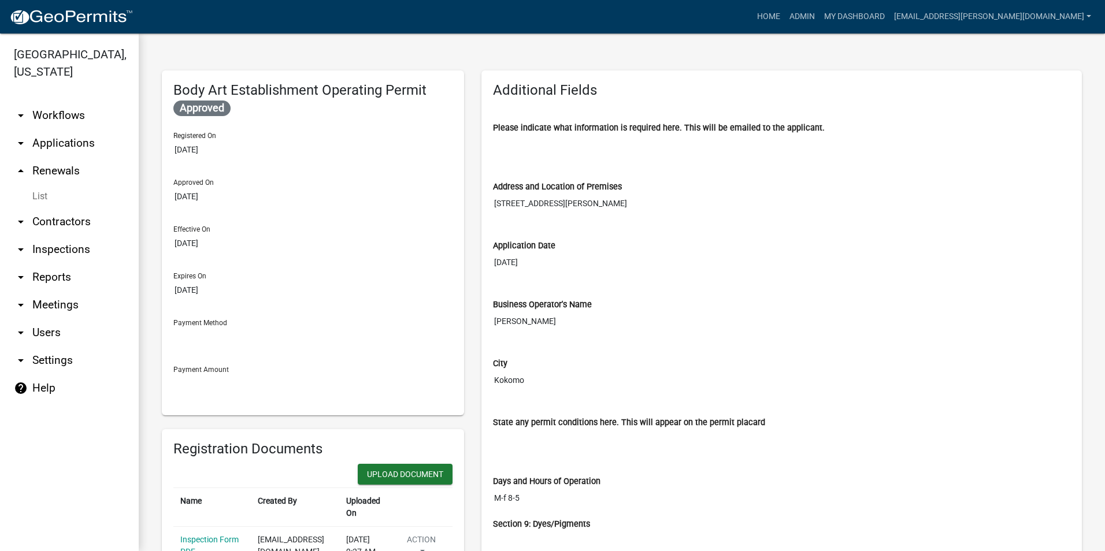
click at [87, 17] on img at bounding box center [71, 17] width 124 height 17
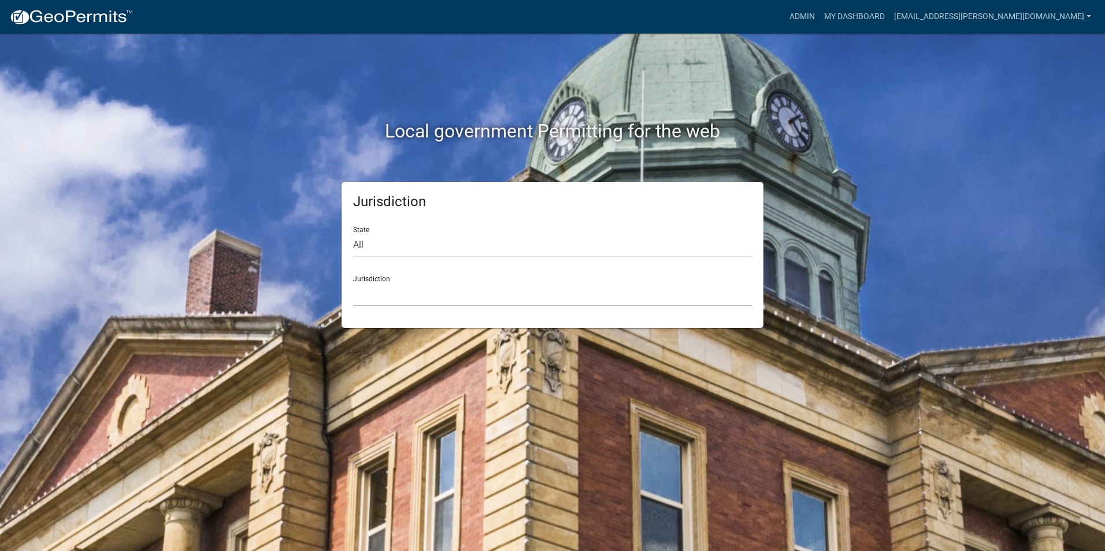
click at [407, 288] on select "Custer County, Colorado City of Bainbridge, Georgia Cook County, Georgia Crawfo…" at bounding box center [552, 295] width 399 height 24
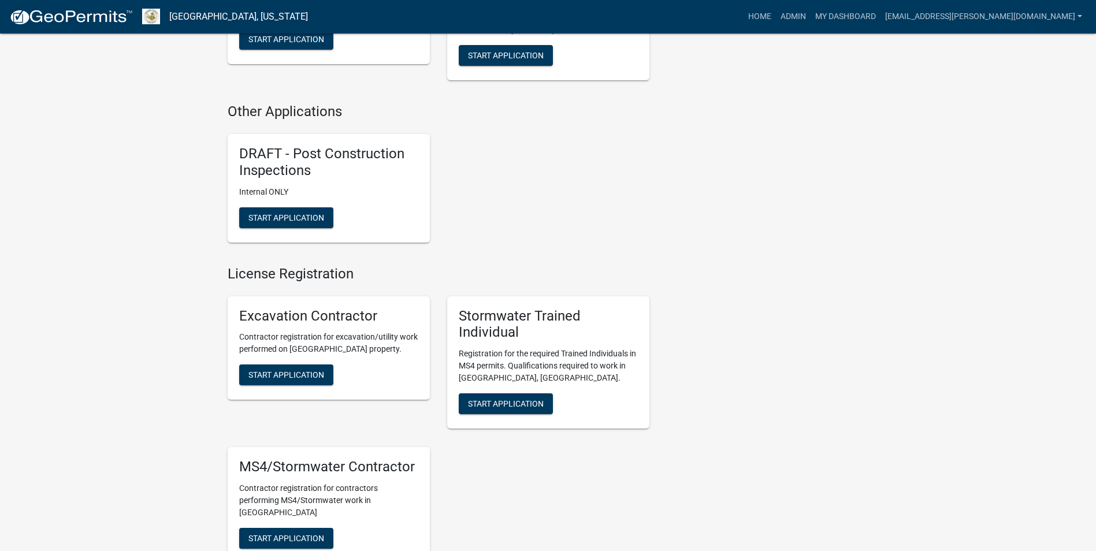
scroll to position [2138, 0]
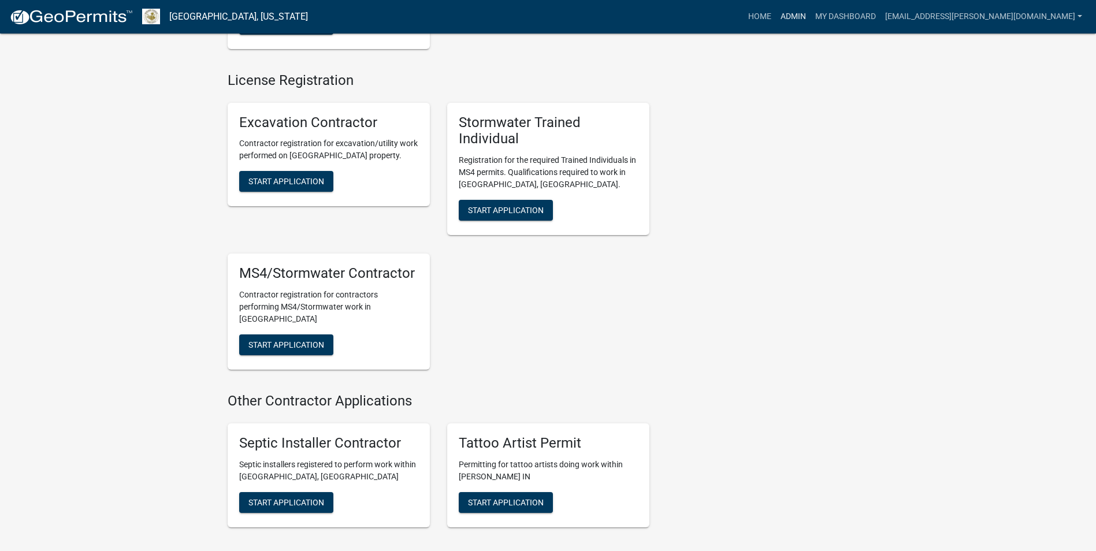
click at [811, 18] on link "Admin" at bounding box center [793, 17] width 35 height 22
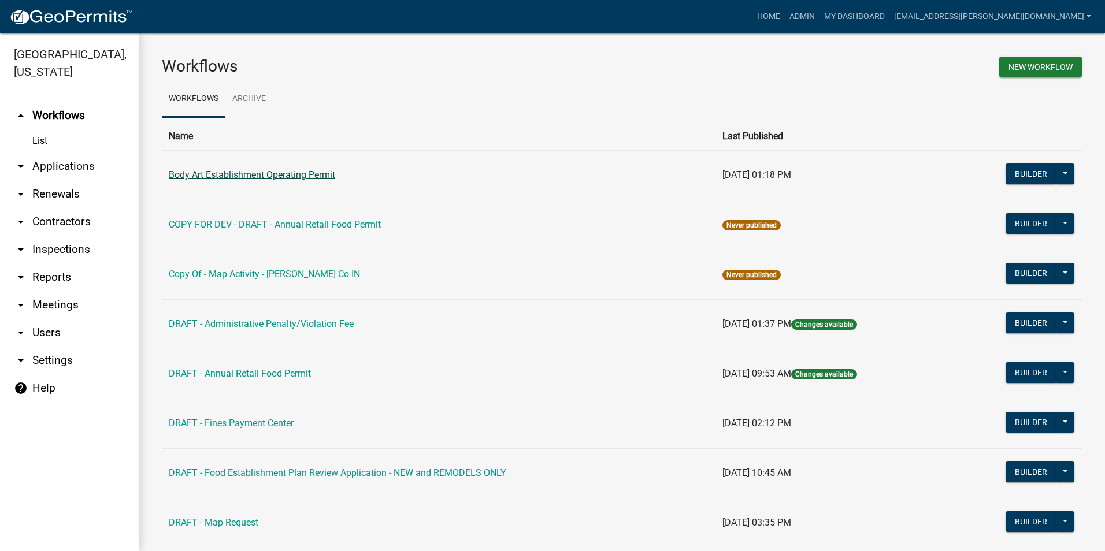
click at [305, 178] on link "Body Art Establishment Operating Permit" at bounding box center [252, 174] width 166 height 11
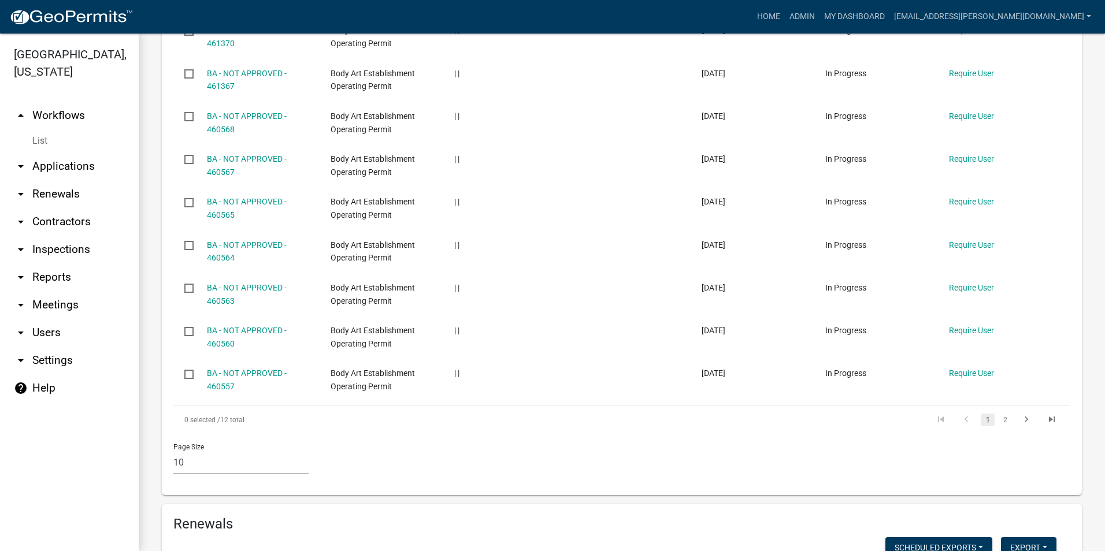
scroll to position [751, 0]
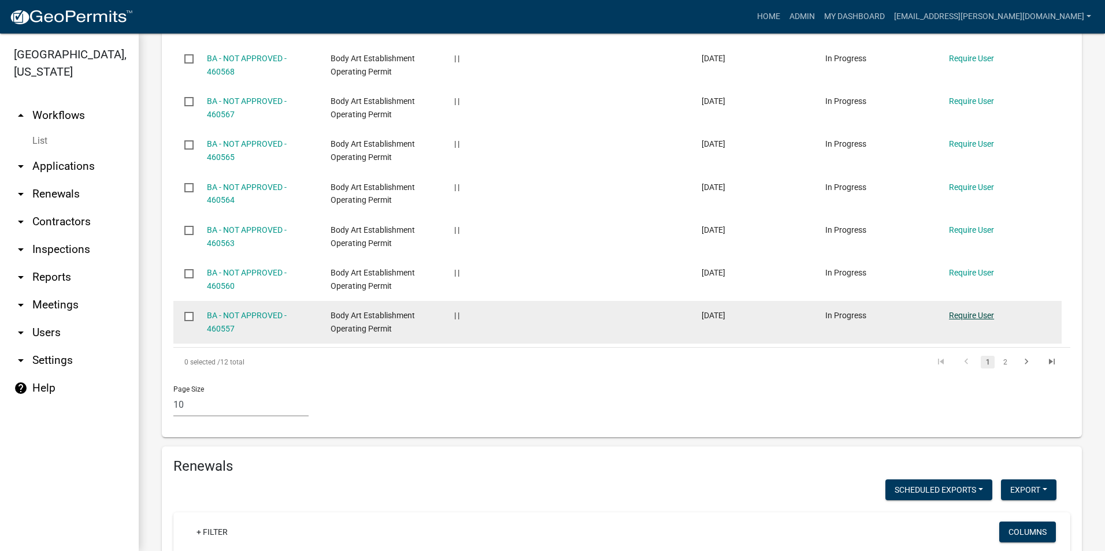
click at [985, 314] on link "Require User" at bounding box center [971, 315] width 45 height 9
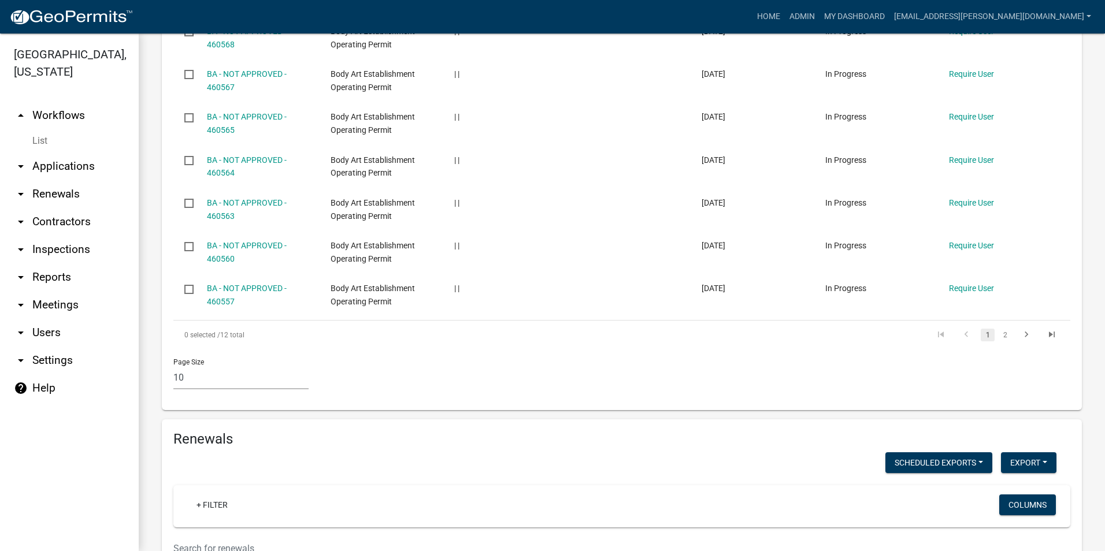
scroll to position [809, 0]
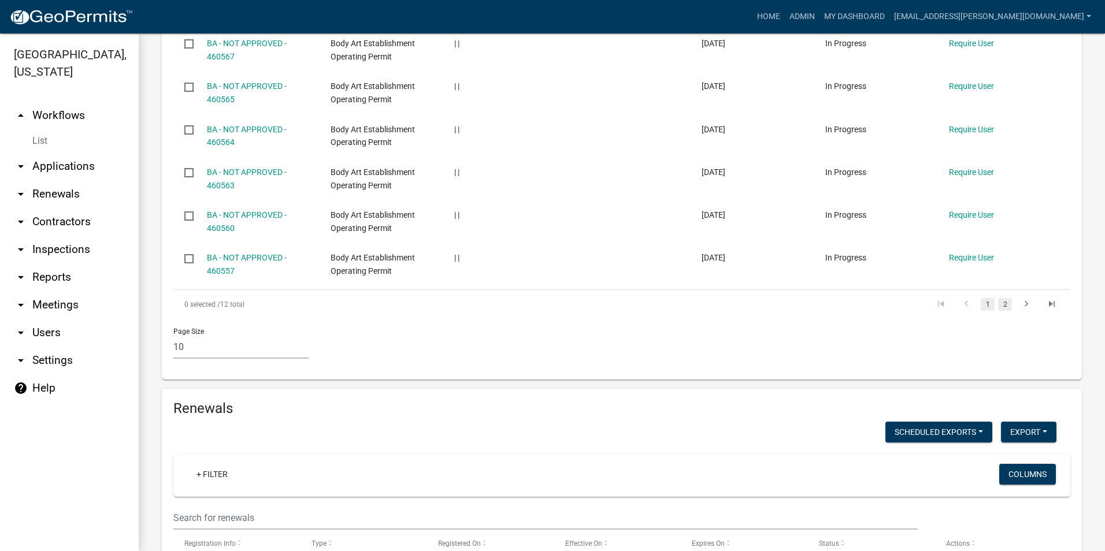
click at [998, 304] on link "2" at bounding box center [1005, 304] width 14 height 13
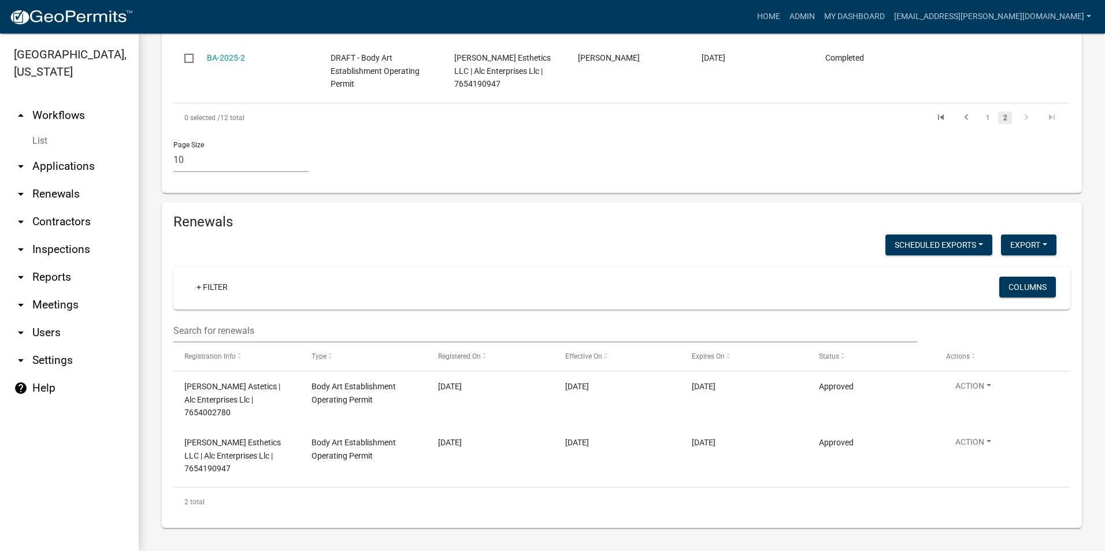
scroll to position [679, 0]
click at [963, 118] on icon "go to previous page" at bounding box center [966, 119] width 15 height 14
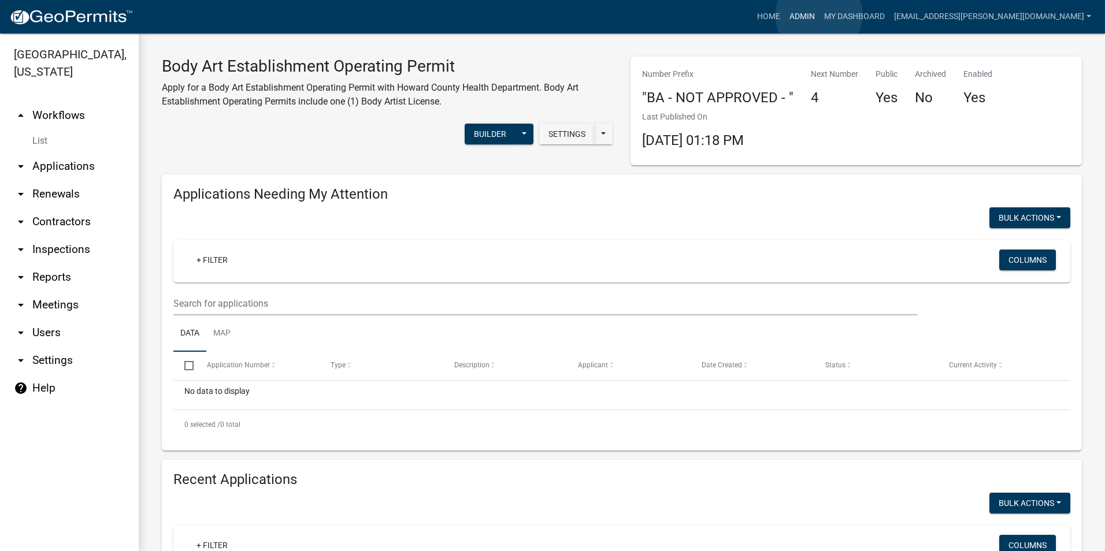
click at [819, 15] on link "Admin" at bounding box center [802, 17] width 35 height 22
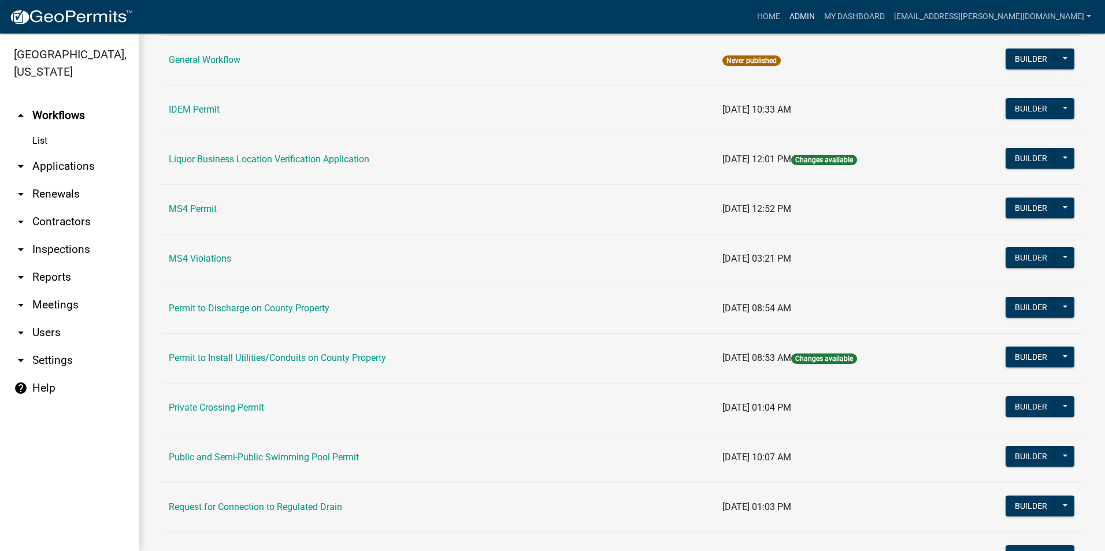
scroll to position [923, 0]
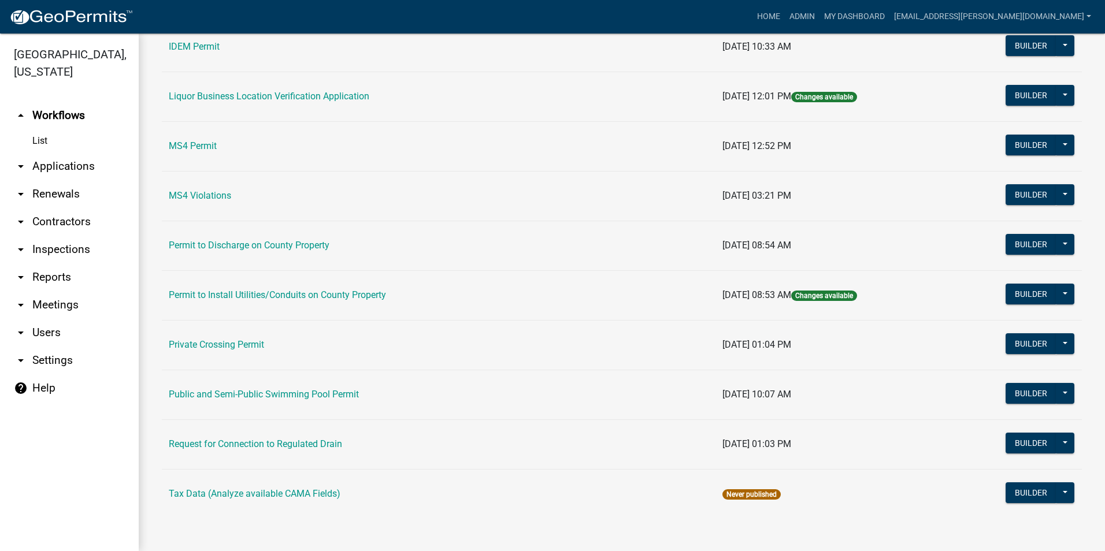
click at [307, 385] on td "Public and Semi-Public Swimming Pool Permit" at bounding box center [439, 395] width 554 height 50
click at [307, 392] on link "Public and Semi-Public Swimming Pool Permit" at bounding box center [264, 394] width 190 height 11
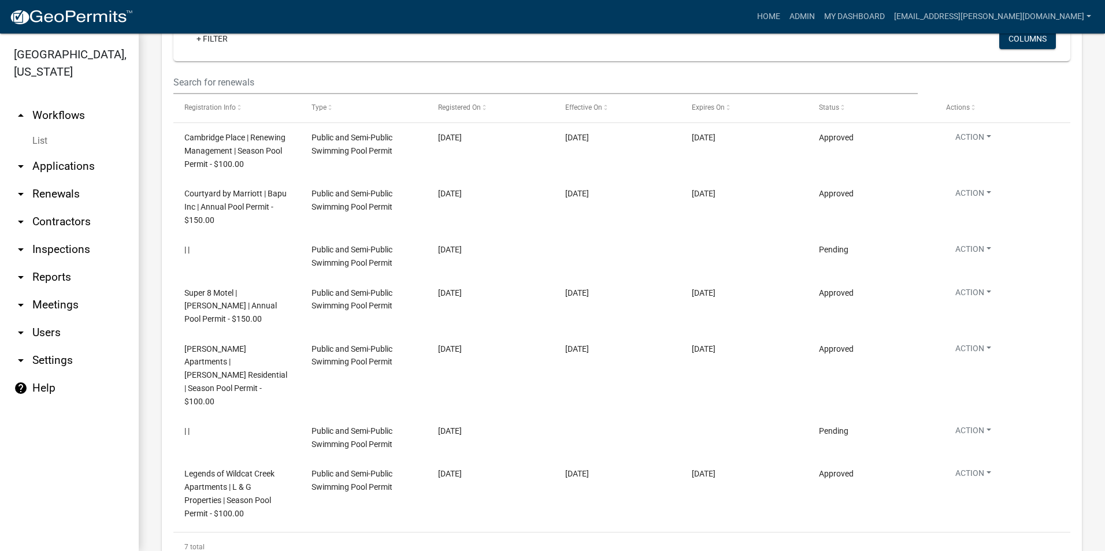
scroll to position [1472, 0]
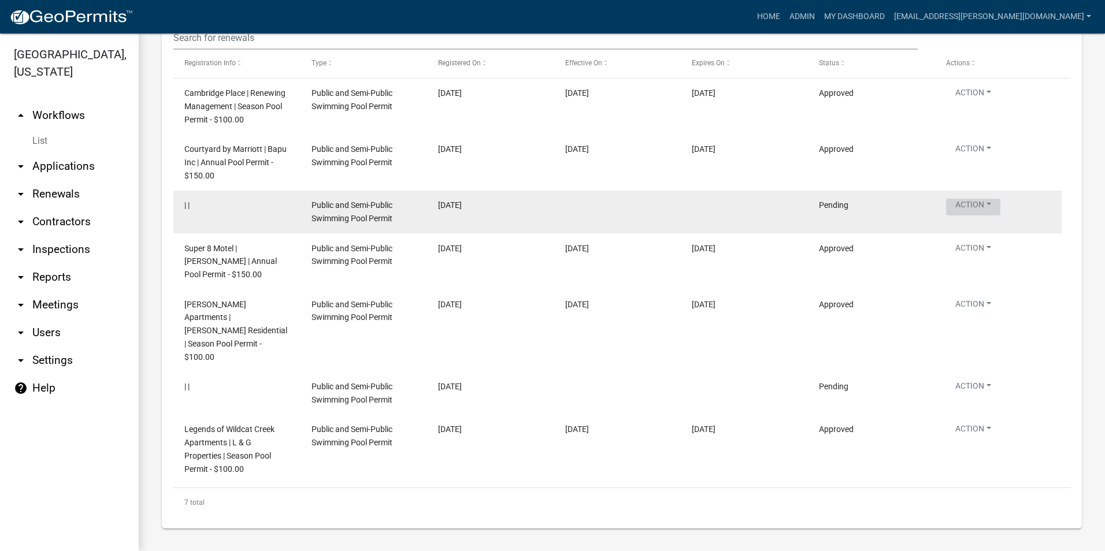
click at [982, 103] on button "Action" at bounding box center [973, 95] width 54 height 17
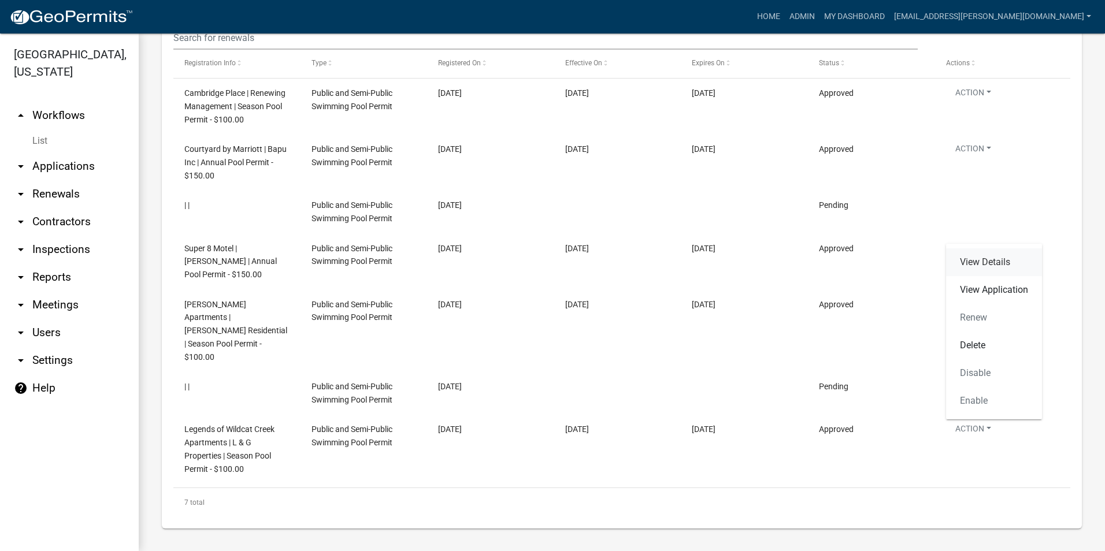
click at [981, 270] on link "View Details" at bounding box center [994, 262] width 96 height 28
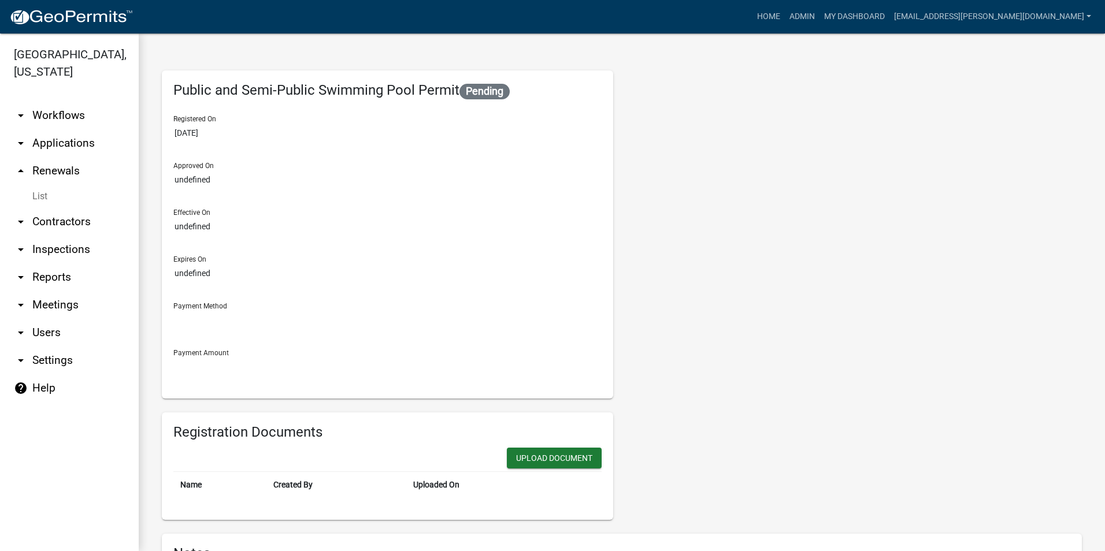
click at [83, 144] on link "arrow_drop_down Applications" at bounding box center [69, 143] width 139 height 28
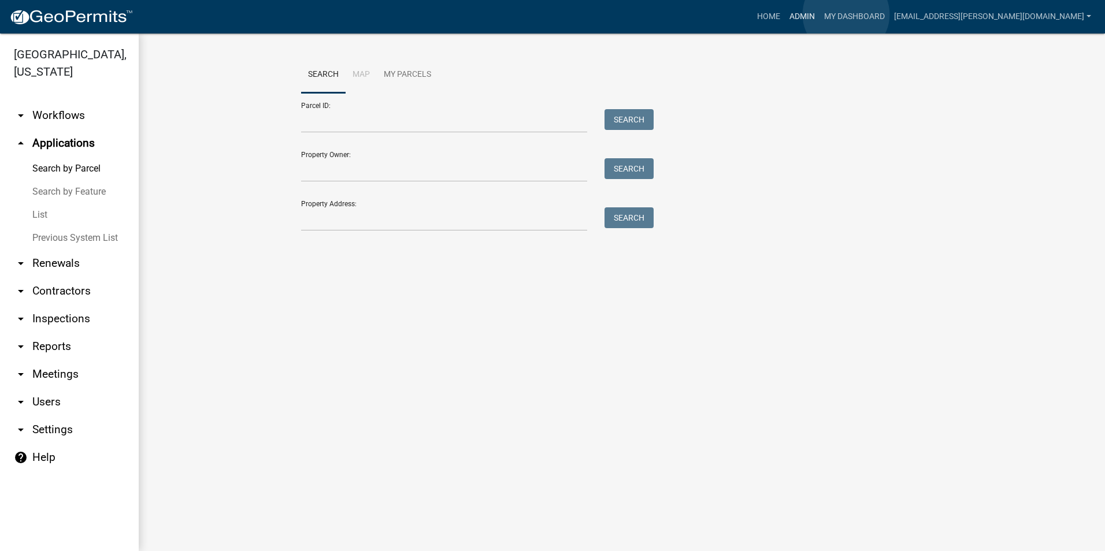
click at [819, 14] on link "Admin" at bounding box center [802, 17] width 35 height 22
